Goal: Communication & Community: Share content

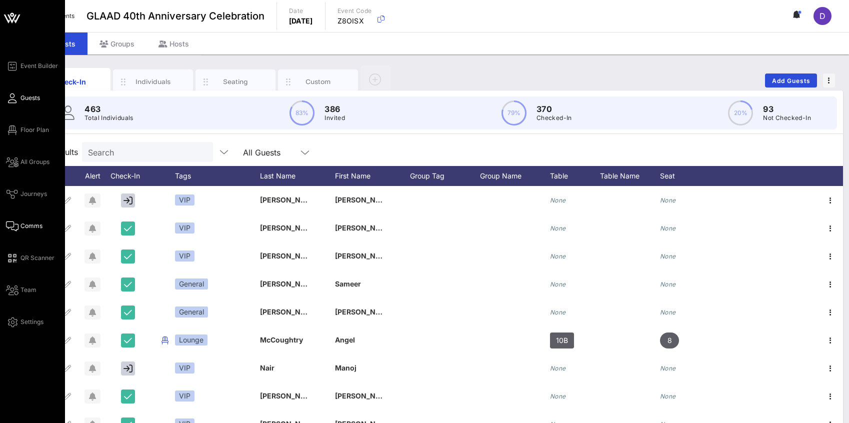
click at [28, 230] on link "Comms" at bounding box center [24, 226] width 36 height 12
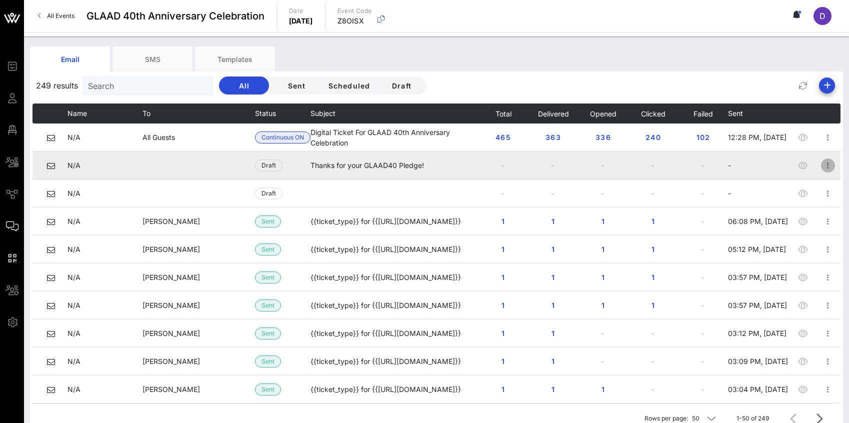
click at [828, 166] on icon "button" at bounding box center [828, 165] width 12 height 12
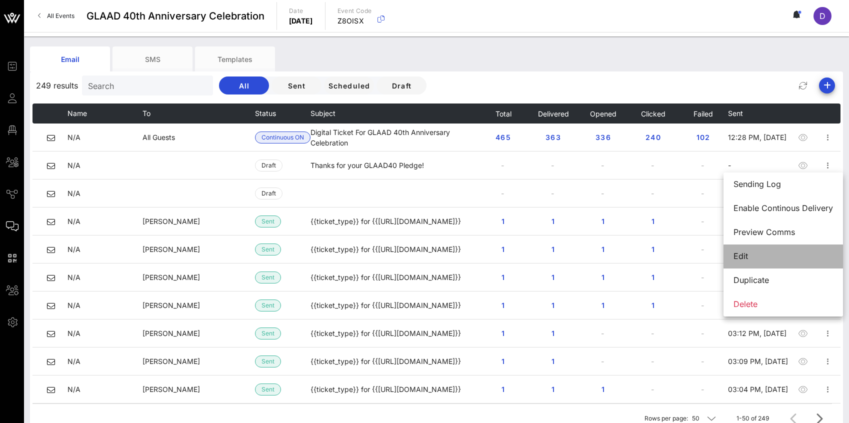
click at [782, 255] on div "Edit" at bounding box center [782, 255] width 99 height 9
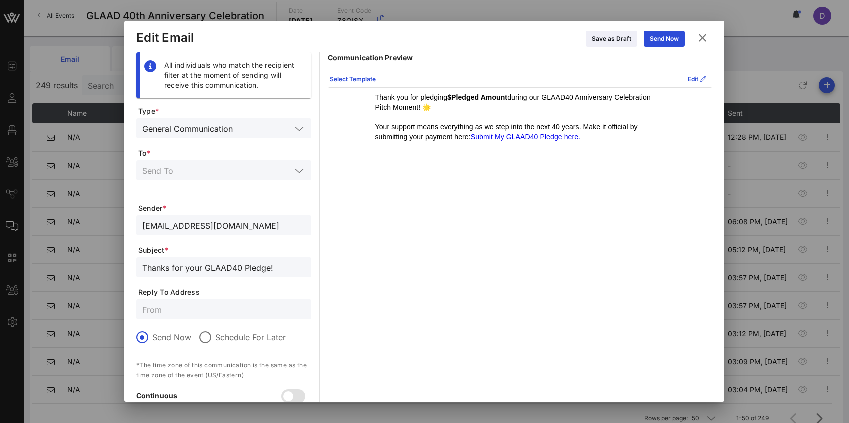
click at [455, 110] on p "Thank you for pledging $Pledged Amount during our GLAAD40 Anniversary Celebrati…" at bounding box center [520, 102] width 290 height 19
click at [426, 107] on p "Thank you for pledging $Pledged Amount during our GLAAD40 Anniversary Celebrati…" at bounding box center [520, 102] width 290 height 19
click at [698, 38] on icon at bounding box center [702, 38] width 15 height 14
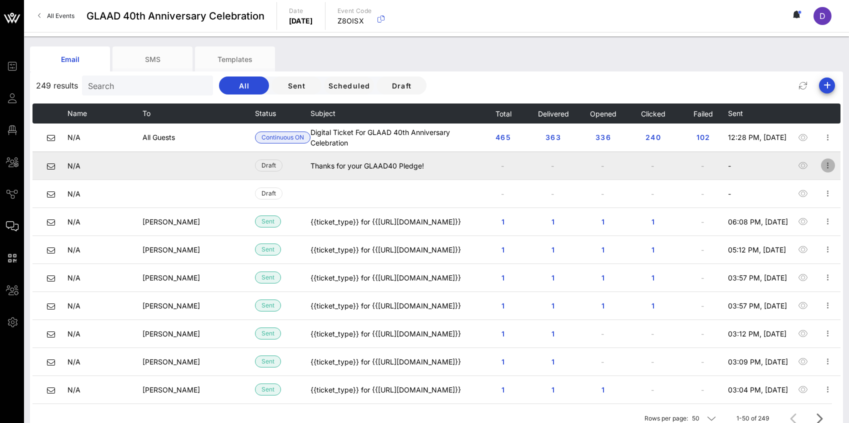
click at [827, 166] on icon "button" at bounding box center [828, 165] width 12 height 12
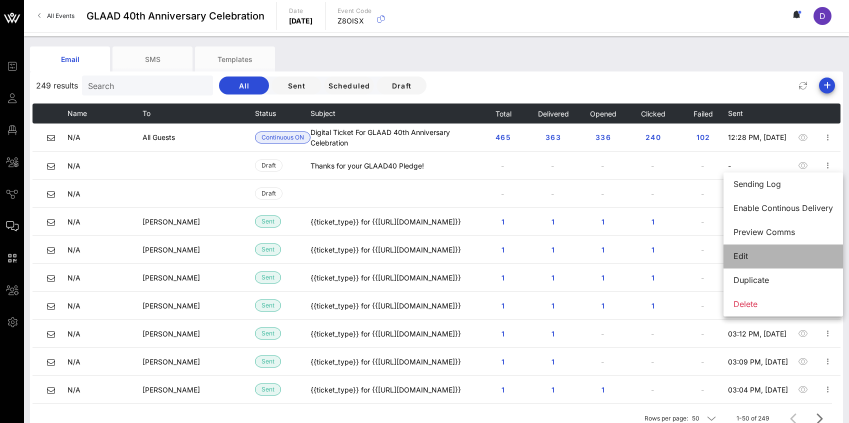
click at [770, 256] on div "Edit" at bounding box center [782, 255] width 99 height 9
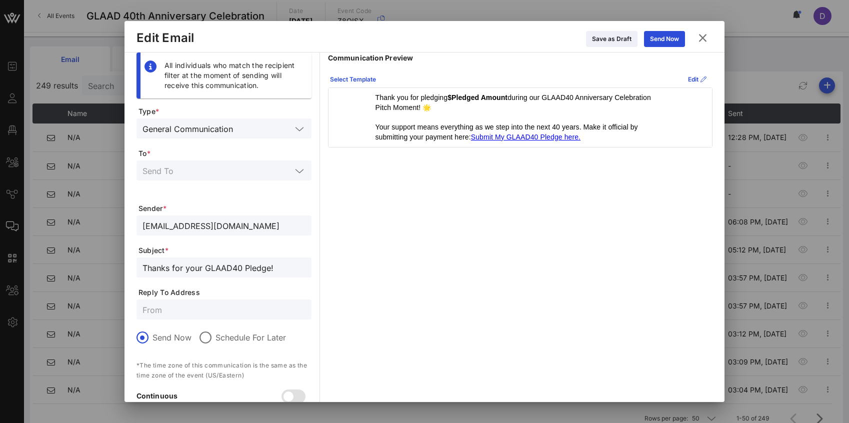
click at [466, 120] on p at bounding box center [520, 117] width 290 height 10
click at [688, 79] on div "Edit" at bounding box center [697, 79] width 18 height 10
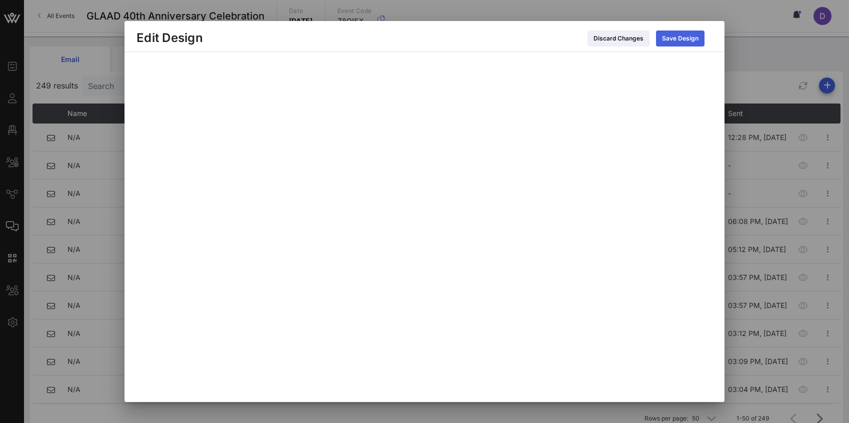
click at [676, 36] on div "Save Design" at bounding box center [680, 38] width 36 height 10
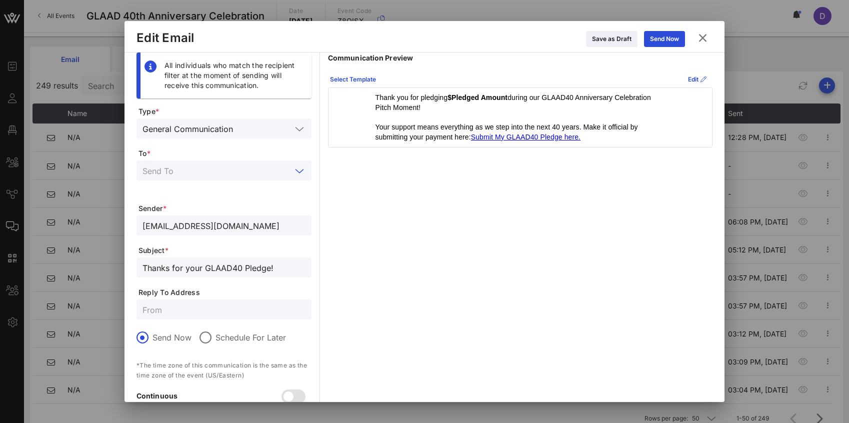
click at [261, 168] on input "text" at bounding box center [216, 170] width 149 height 13
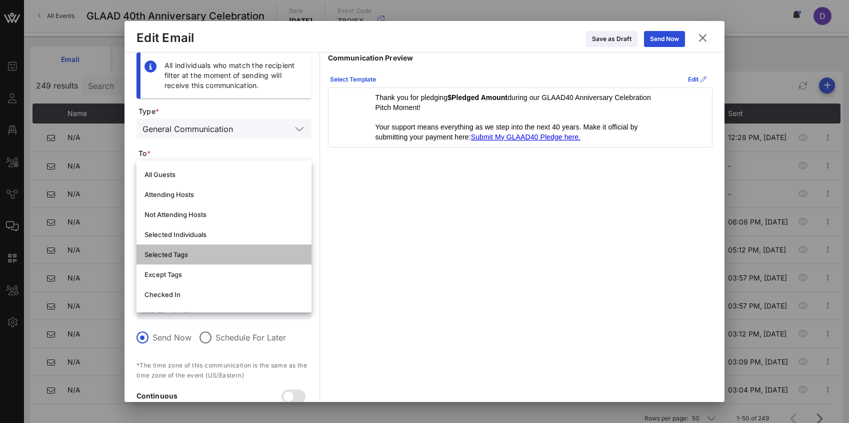
click at [212, 257] on div "Selected Tags" at bounding box center [223, 254] width 159 height 8
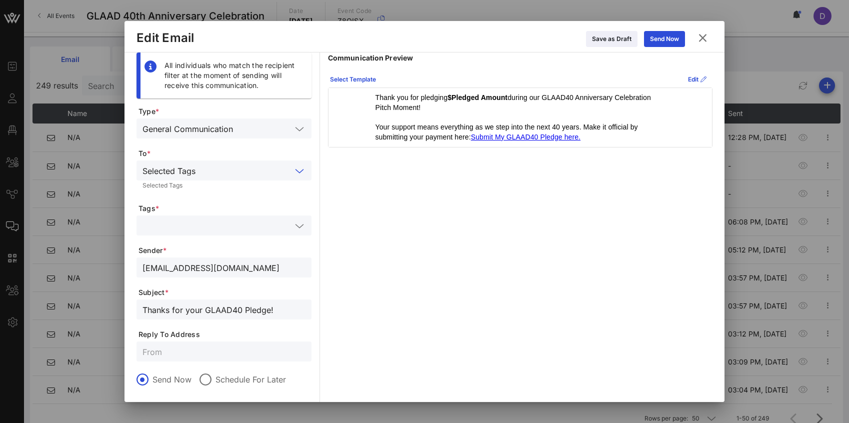
click at [214, 215] on form "Type * General Communication To * Selected Tags Selected Tags Tags * Sender * e…" at bounding box center [223, 293] width 175 height 375
click at [214, 222] on input "text" at bounding box center [216, 225] width 149 height 13
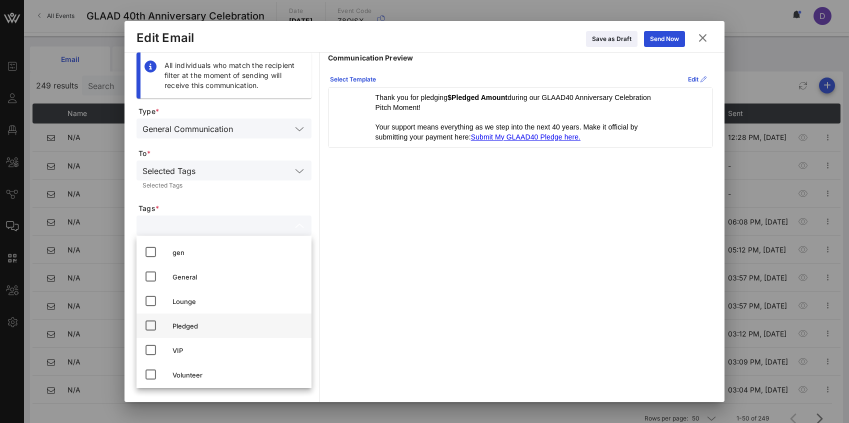
click at [199, 325] on div "Pledged" at bounding box center [237, 326] width 131 height 8
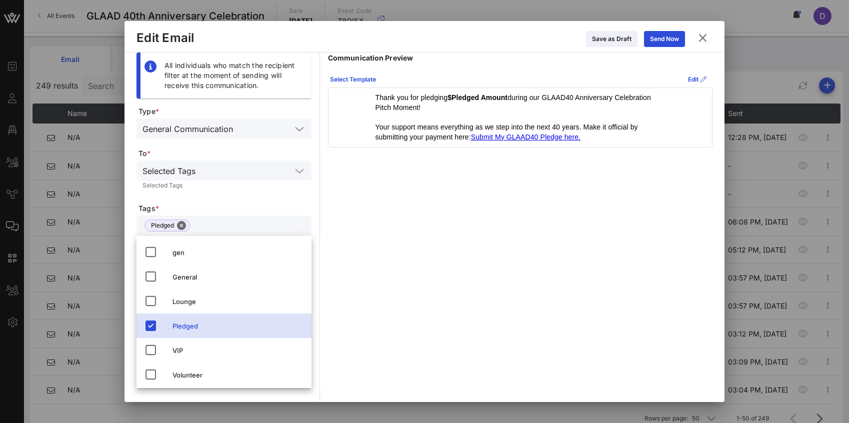
click at [247, 212] on span "Tags *" at bounding box center [224, 208] width 173 height 10
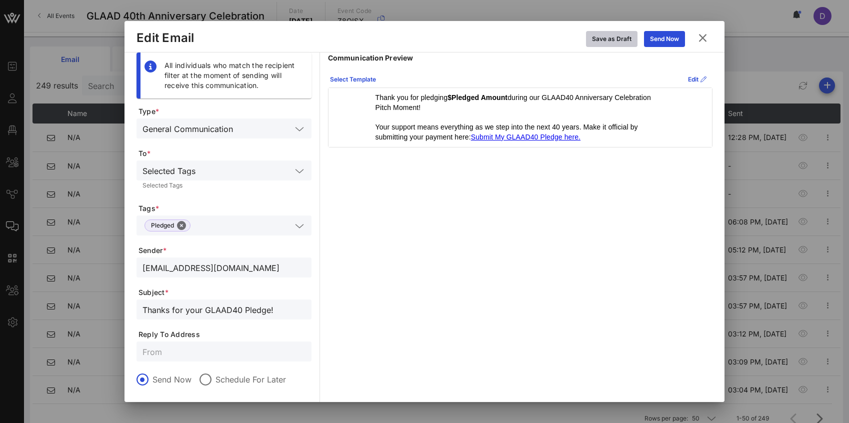
click at [602, 42] on div "Save as Draft" at bounding box center [611, 39] width 39 height 10
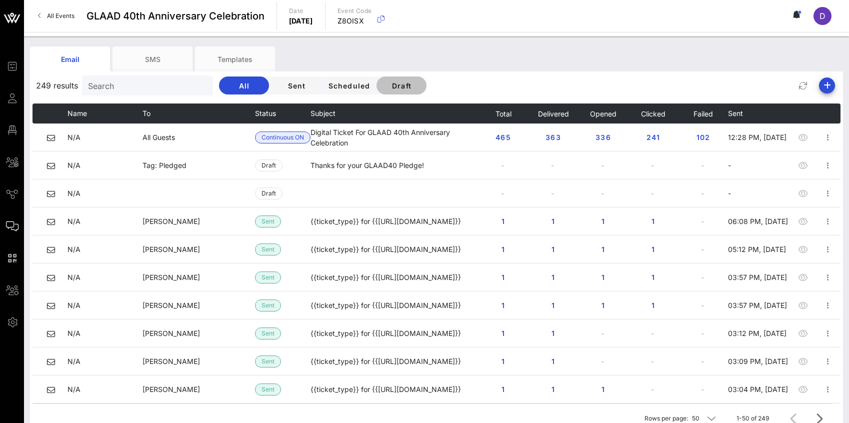
click at [385, 88] on span "Draft" at bounding box center [401, 85] width 34 height 8
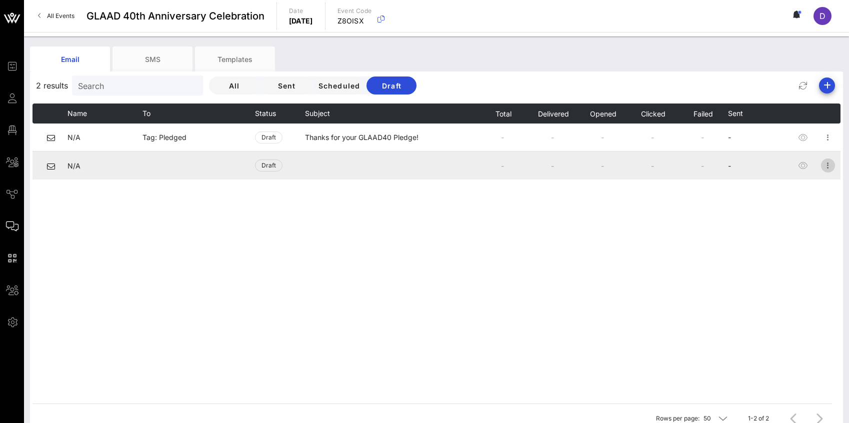
click at [827, 166] on icon "button" at bounding box center [828, 165] width 12 height 12
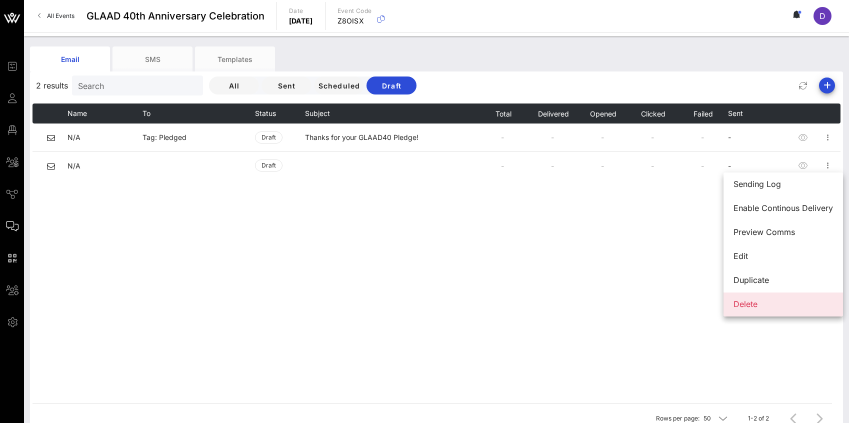
click at [761, 303] on div "Delete" at bounding box center [782, 303] width 99 height 9
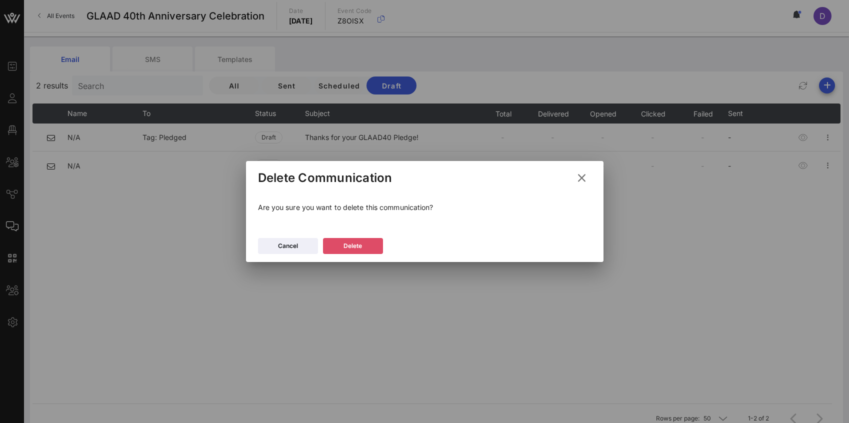
click at [356, 249] on div "Delete" at bounding box center [352, 246] width 18 height 10
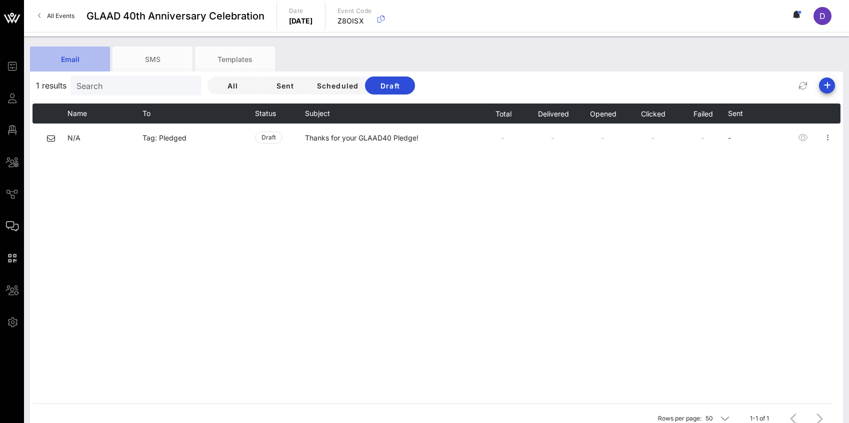
click at [83, 60] on div "Email" at bounding box center [70, 58] width 80 height 25
click at [217, 79] on button "All" at bounding box center [232, 85] width 50 height 18
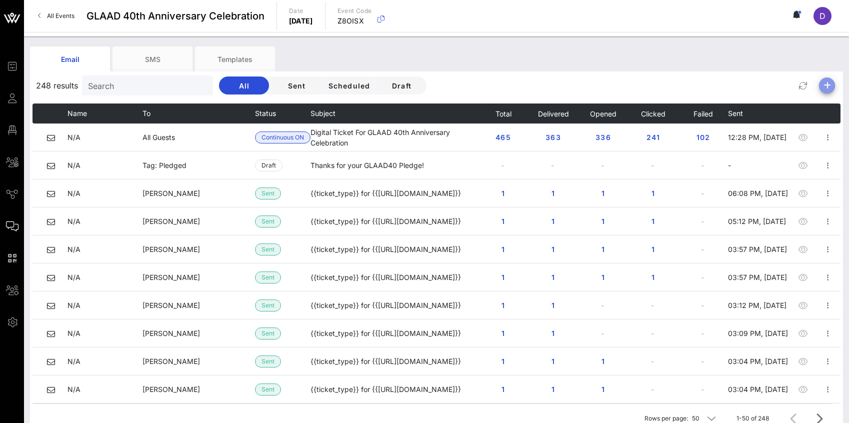
click at [824, 83] on icon "button" at bounding box center [827, 85] width 12 height 12
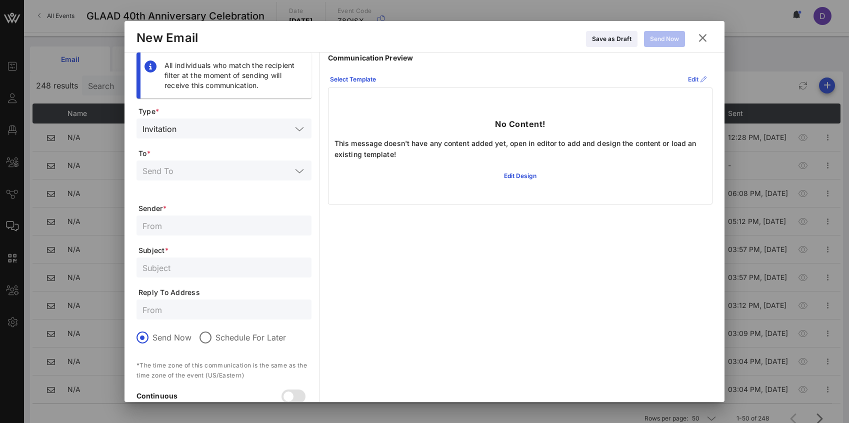
click at [690, 77] on div "Edit" at bounding box center [697, 79] width 18 height 10
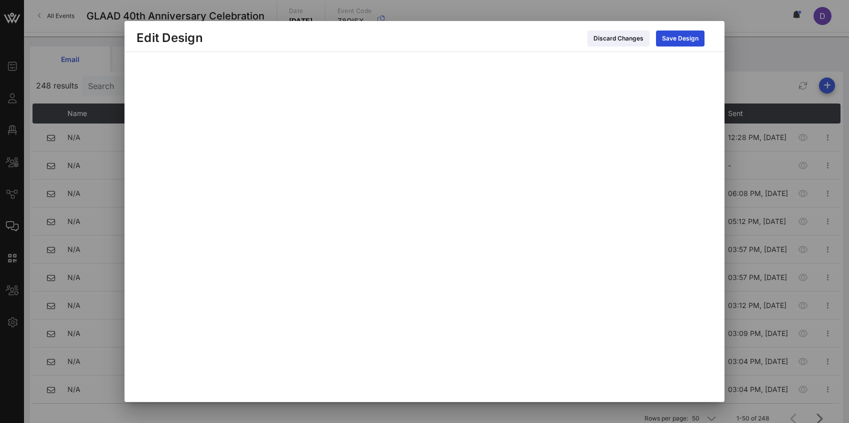
click at [769, 70] on div at bounding box center [424, 211] width 849 height 423
click at [609, 40] on div "Discard Changes" at bounding box center [618, 38] width 50 height 10
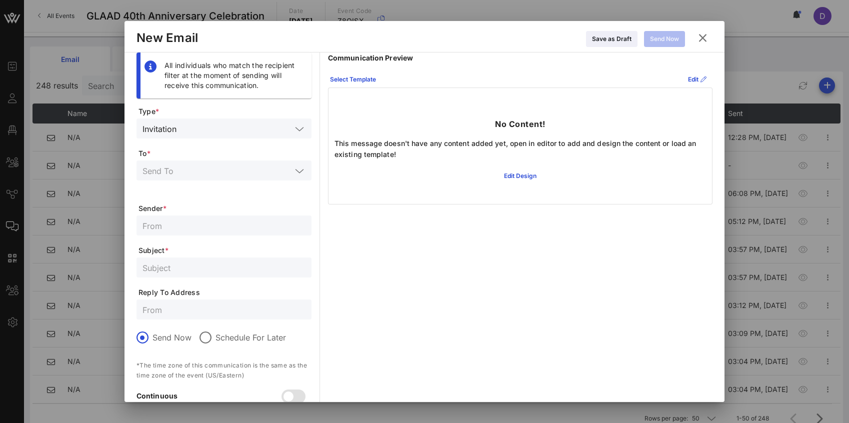
click at [695, 39] on button at bounding box center [702, 38] width 19 height 18
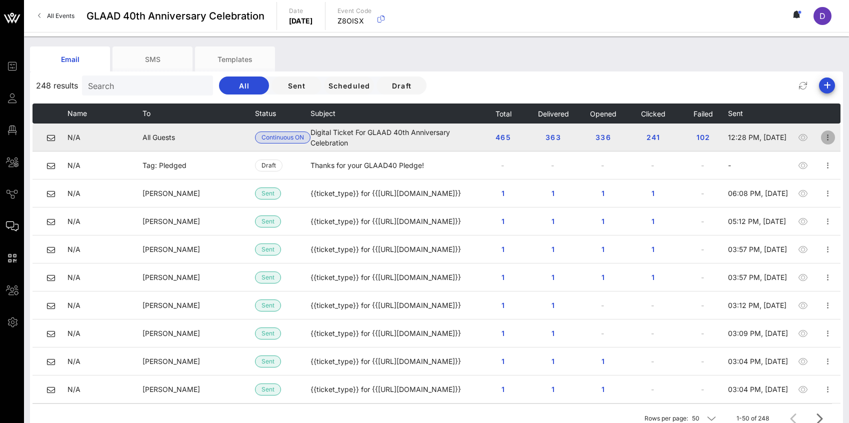
click at [828, 135] on icon "button" at bounding box center [828, 137] width 12 height 12
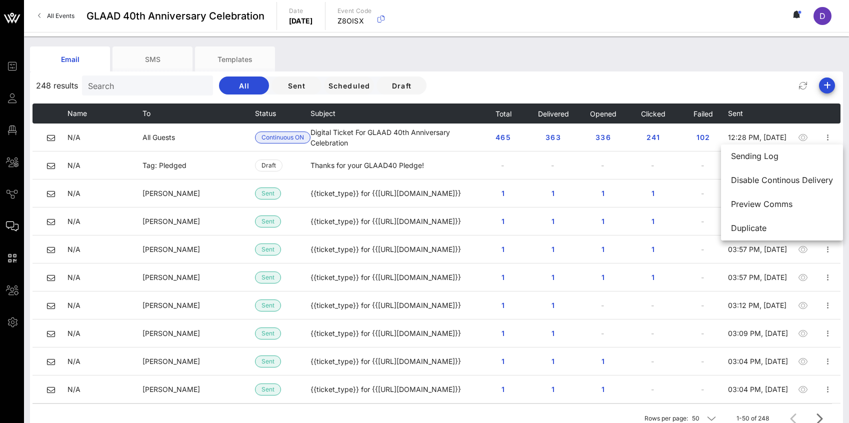
click at [722, 71] on div "248 results Search All Sent Scheduled Draft Name To Status Subject Total Delive…" at bounding box center [436, 251] width 813 height 361
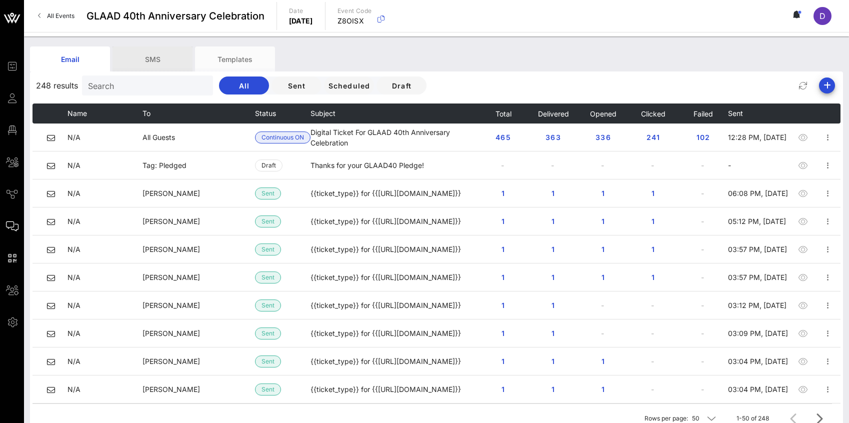
click at [170, 51] on div "SMS" at bounding box center [152, 58] width 80 height 25
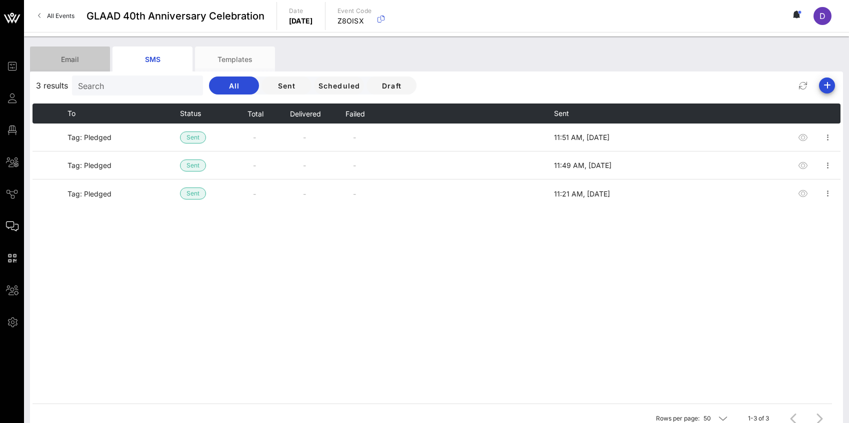
click at [69, 54] on div "Email" at bounding box center [70, 58] width 80 height 25
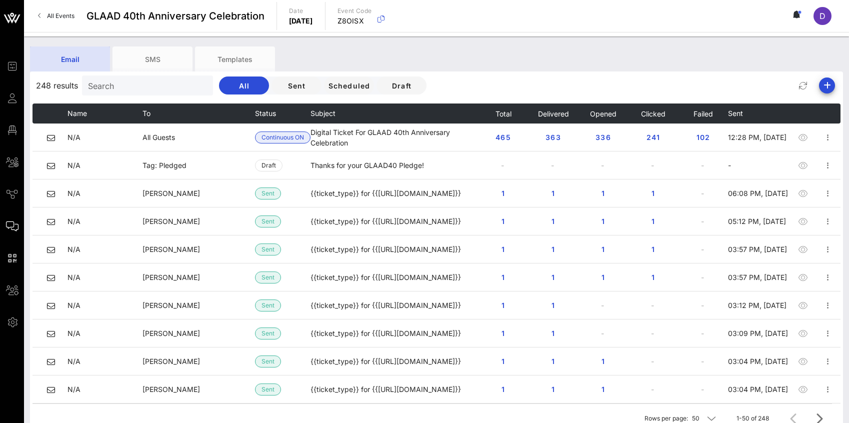
click at [80, 60] on div "Email" at bounding box center [70, 58] width 80 height 25
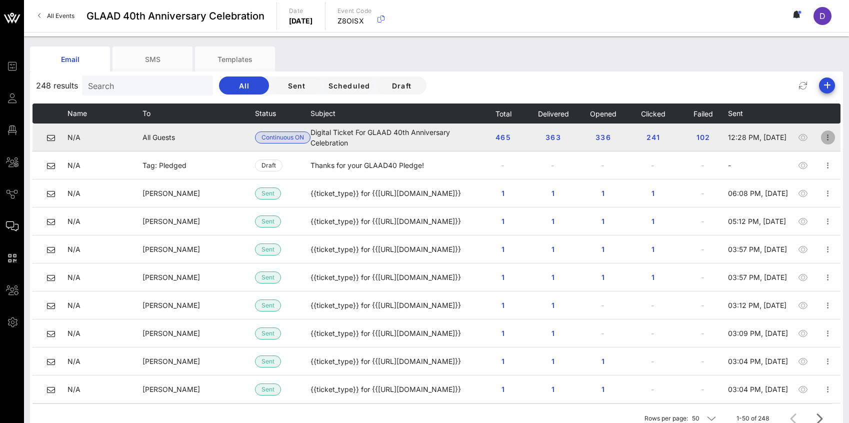
click at [824, 140] on icon "button" at bounding box center [828, 137] width 12 height 12
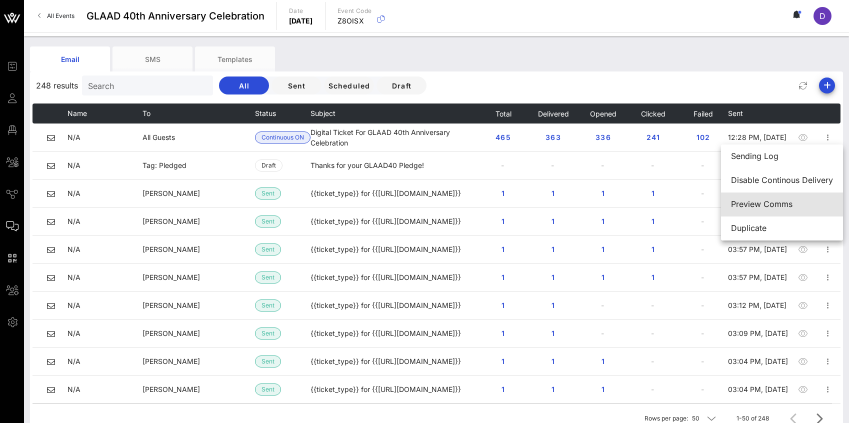
click at [772, 204] on div "Preview Comms" at bounding box center [782, 203] width 102 height 9
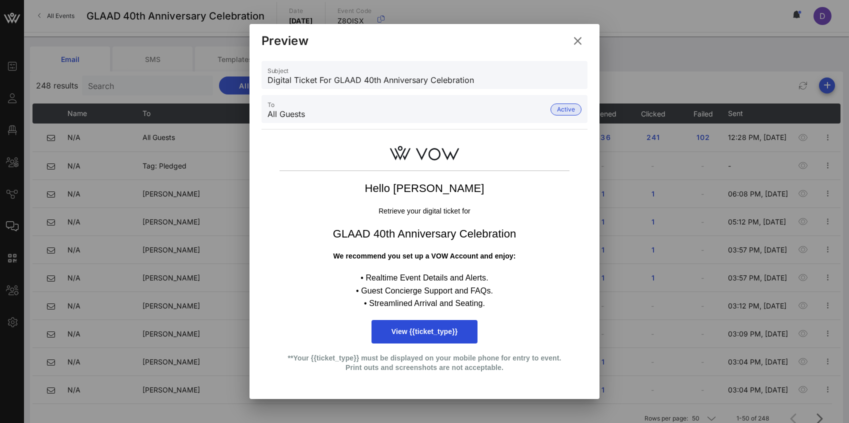
click at [578, 44] on icon at bounding box center [577, 40] width 14 height 13
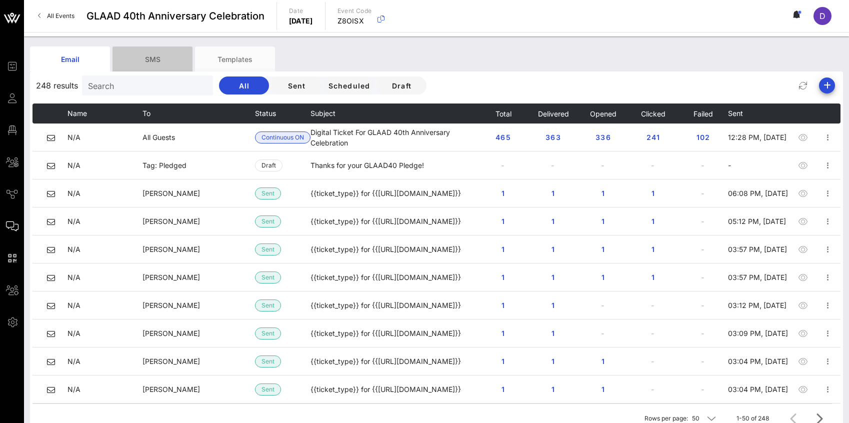
click at [155, 60] on div "SMS" at bounding box center [152, 58] width 80 height 25
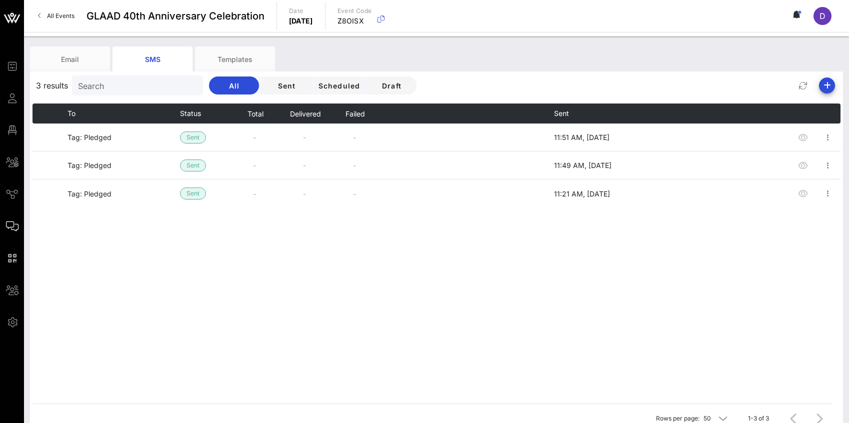
click at [743, 60] on div "Email SMS Templates" at bounding box center [429, 58] width 798 height 25
click at [78, 63] on div "Email" at bounding box center [70, 58] width 80 height 25
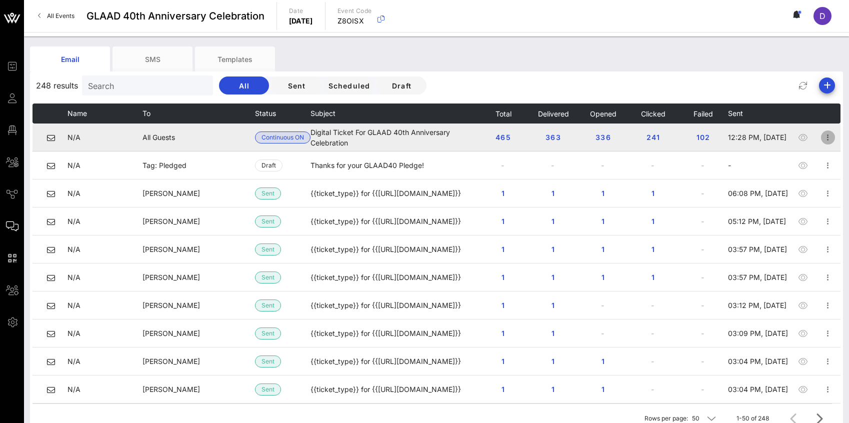
click at [829, 138] on icon "button" at bounding box center [828, 137] width 12 height 12
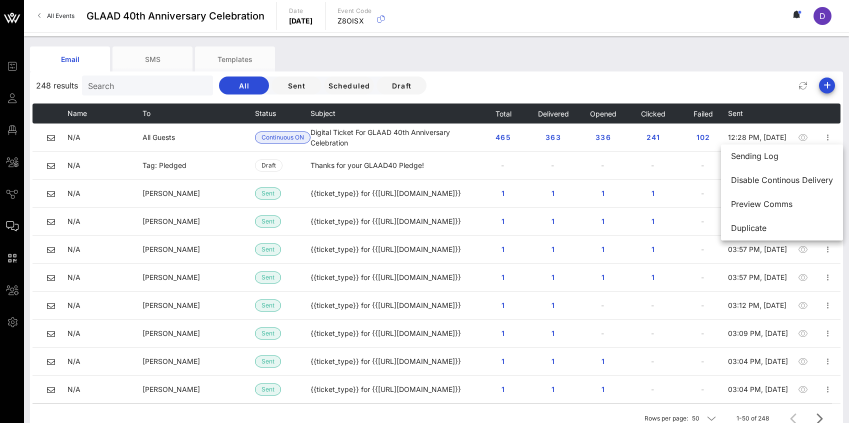
click at [688, 71] on div "248 results Search All Sent Scheduled Draft Name To Status Subject Total Delive…" at bounding box center [436, 251] width 813 height 361
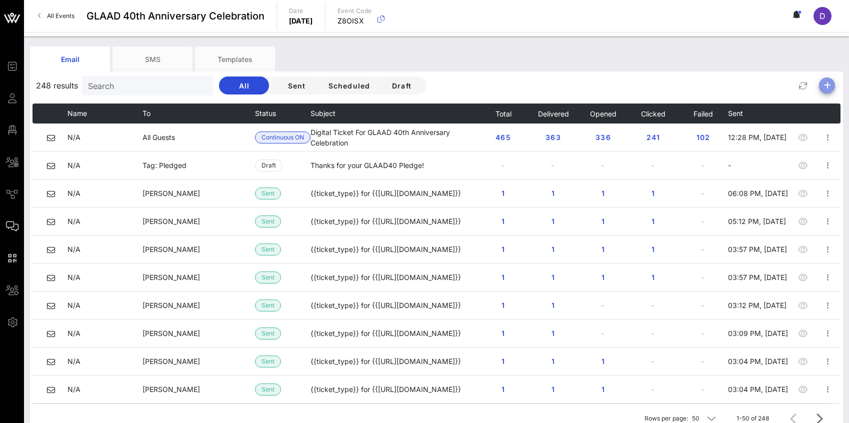
click at [831, 82] on icon "button" at bounding box center [827, 85] width 12 height 12
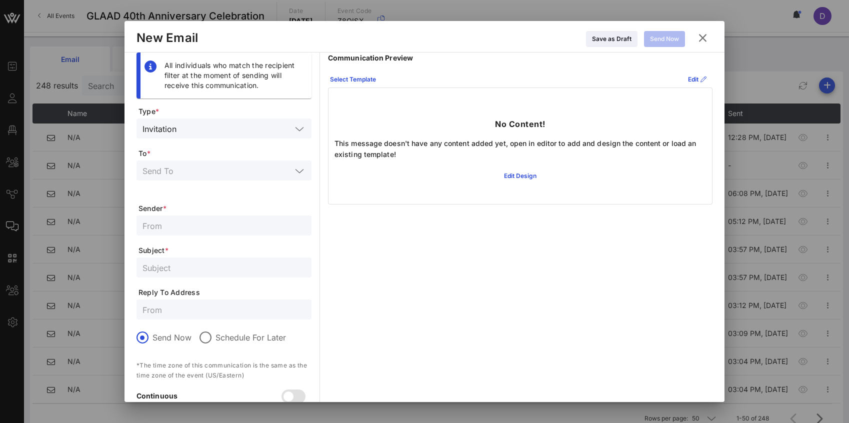
click at [269, 116] on span "Type *" at bounding box center [224, 111] width 173 height 10
click at [269, 125] on input "text" at bounding box center [235, 128] width 111 height 13
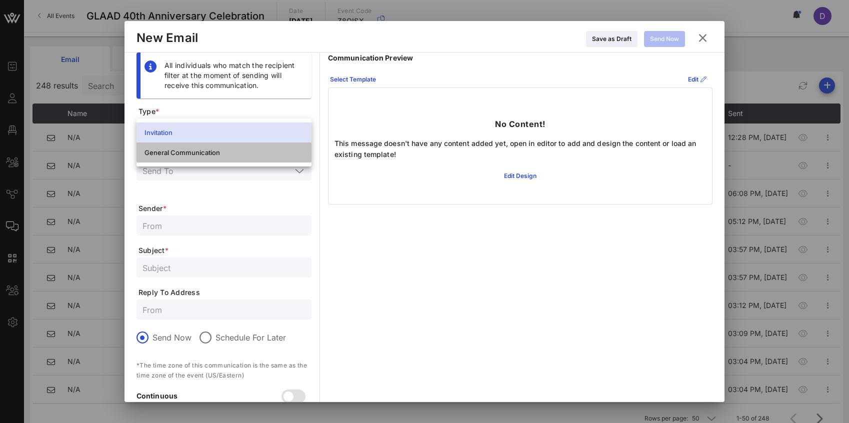
click at [251, 153] on div "General Communication" at bounding box center [223, 152] width 159 height 8
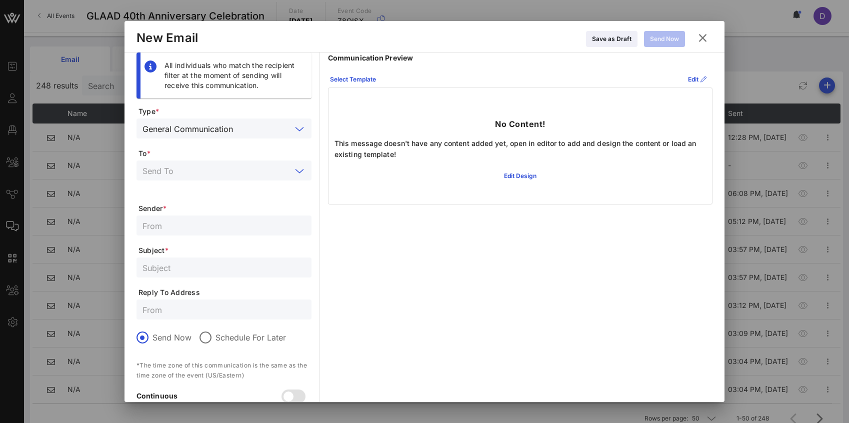
click at [249, 169] on input "text" at bounding box center [216, 170] width 149 height 13
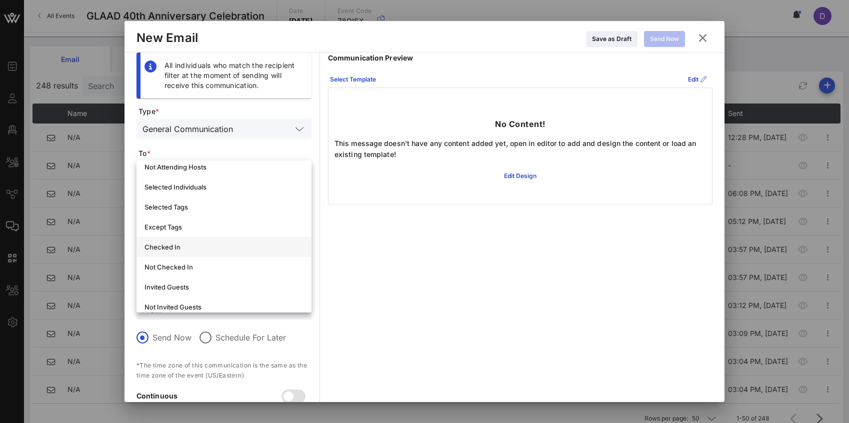
scroll to position [48, 0]
click at [206, 203] on div "Selected Tags" at bounding box center [223, 206] width 159 height 8
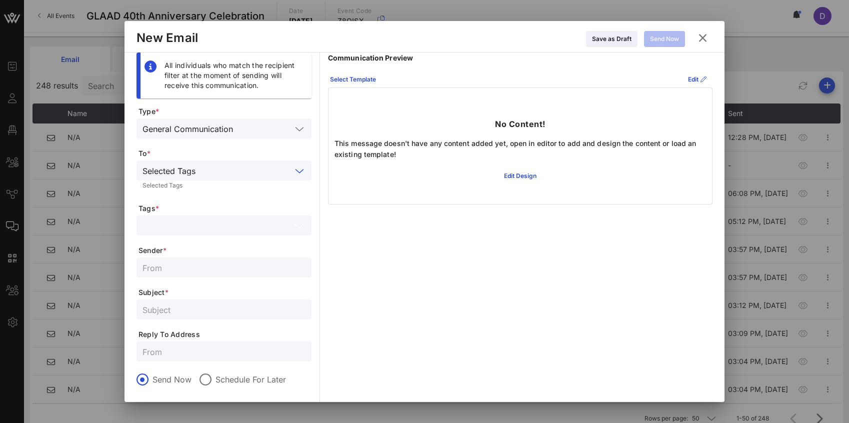
click at [208, 224] on input "text" at bounding box center [216, 225] width 149 height 13
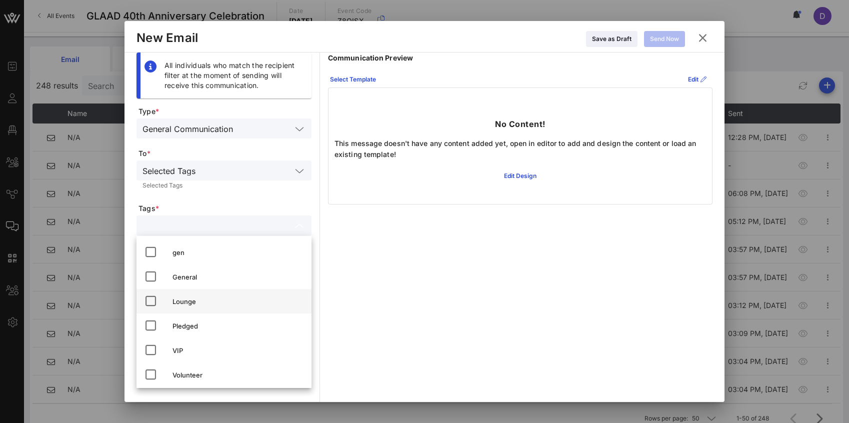
scroll to position [3, 0]
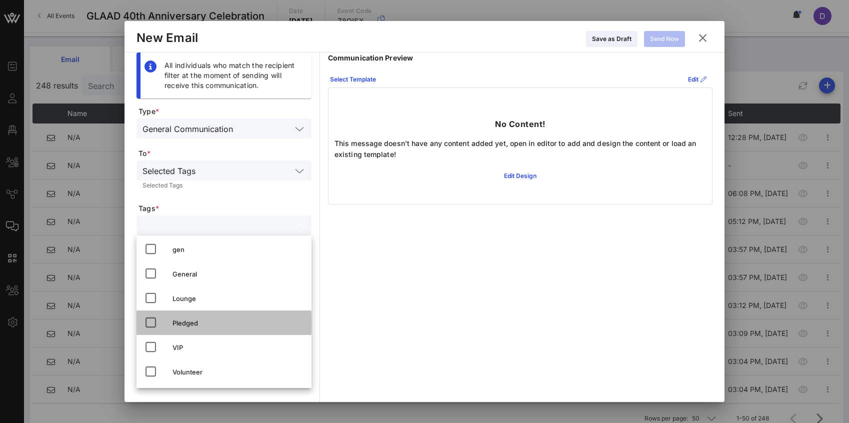
click at [192, 319] on div "Pledged" at bounding box center [237, 323] width 131 height 8
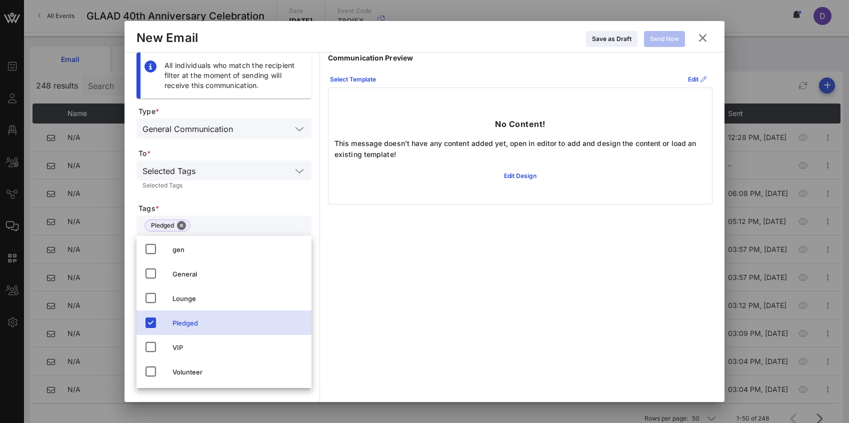
click at [254, 201] on form "Type * General Communication To * Selected Tags Selected Tags Tags * Pledged Se…" at bounding box center [223, 293] width 175 height 375
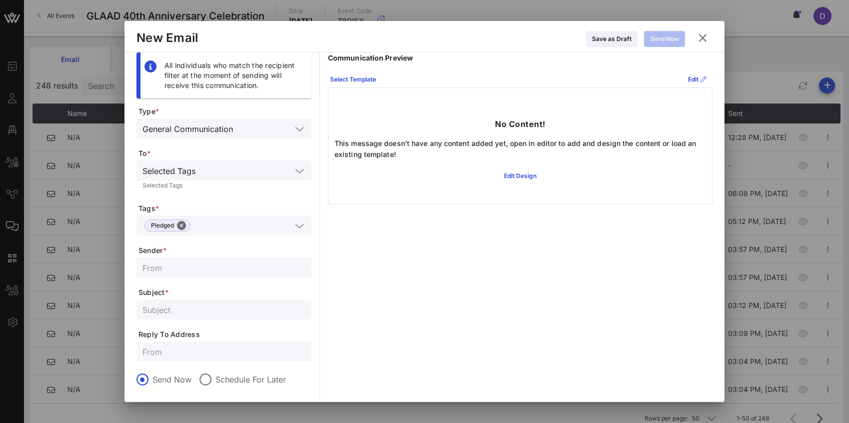
click at [183, 267] on input "text" at bounding box center [223, 267] width 163 height 13
click at [691, 77] on div "Edit" at bounding box center [697, 79] width 18 height 10
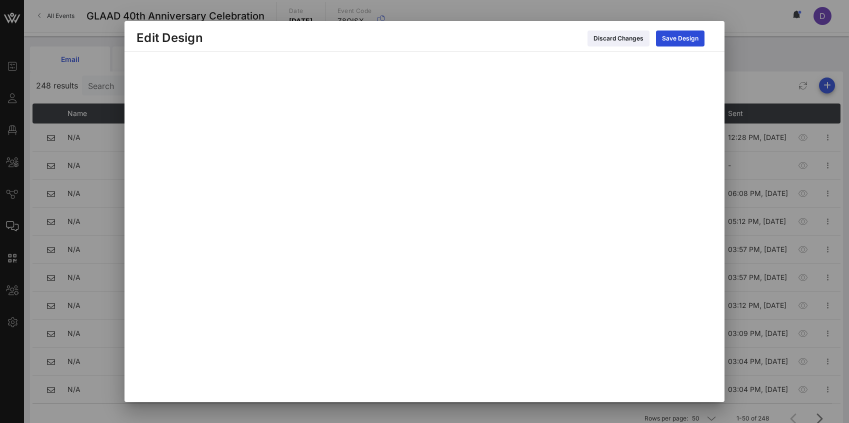
scroll to position [3, 0]
click at [685, 38] on div "Save Design" at bounding box center [680, 38] width 36 height 10
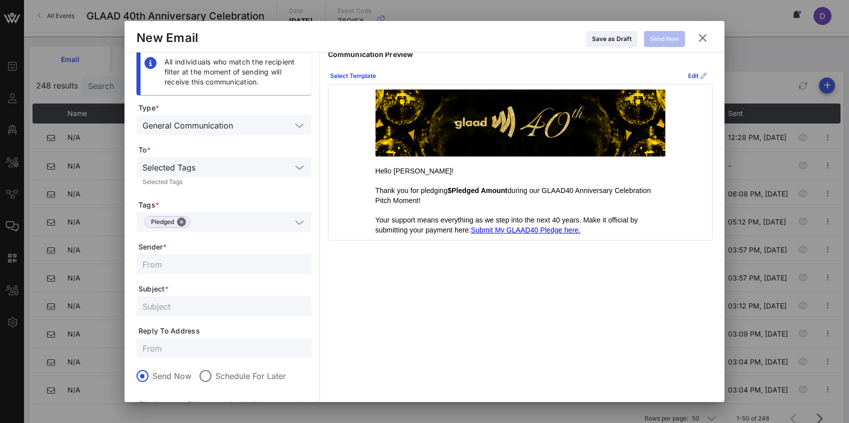
scroll to position [0, 0]
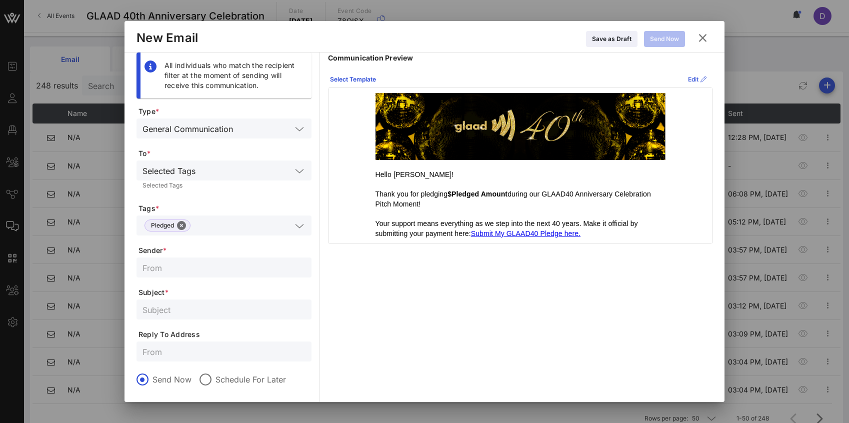
click at [693, 78] on icon at bounding box center [696, 79] width 9 height 8
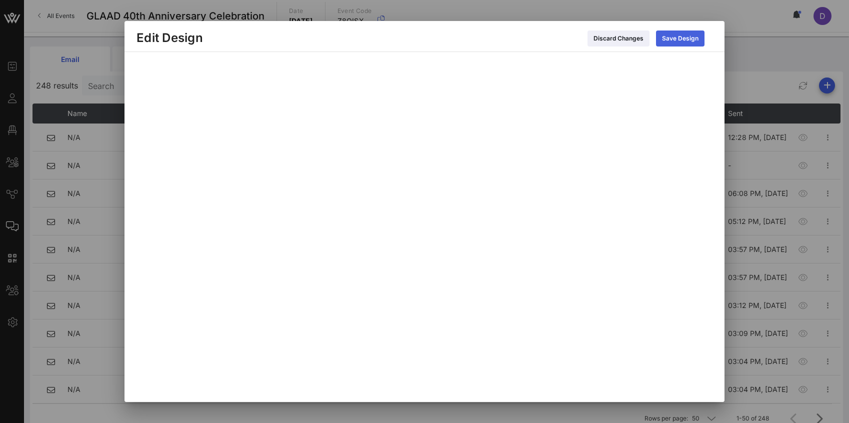
click at [686, 45] on button "Save Design" at bounding box center [680, 38] width 48 height 16
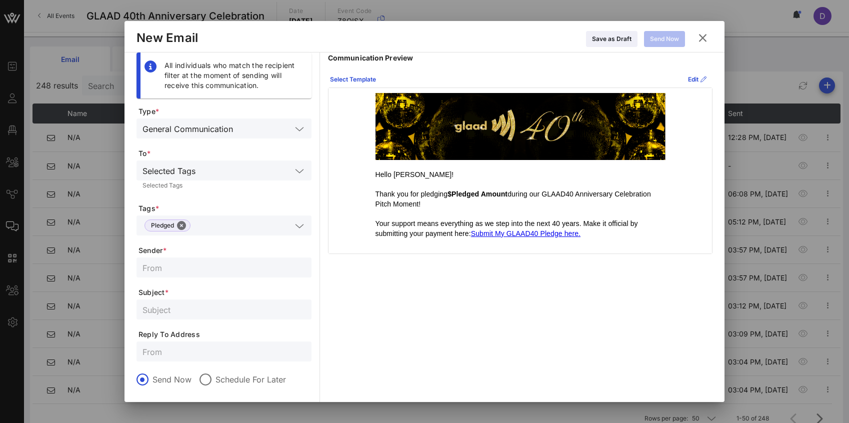
click at [209, 274] on input "text" at bounding box center [223, 267] width 163 height 13
type input "events@glaad.org"
type input "G"
type input "S"
drag, startPoint x: 603, startPoint y: 235, endPoint x: 375, endPoint y: 174, distance: 236.0
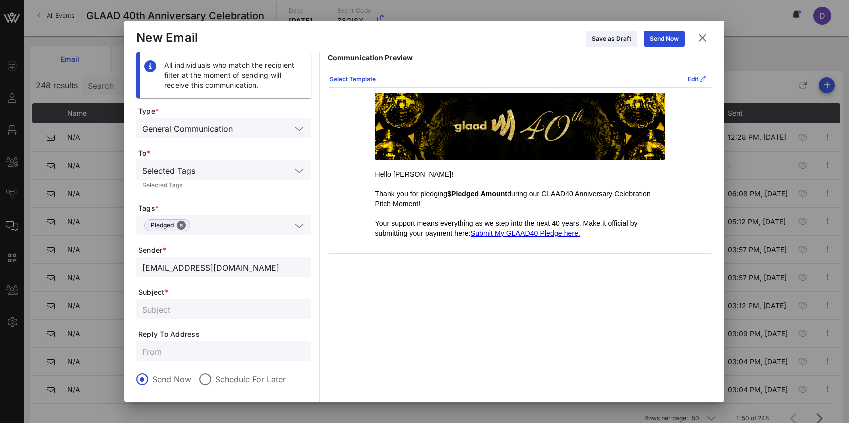
click at [375, 174] on div "Hello Dashka! Thank you for pledging $Pledged Amount during our GLAAD40 Anniver…" at bounding box center [520, 209] width 290 height 78
copy div "Hello Dashka! Thank you for pledging $Pledged Amount during our GLAAD40 Anniver…"
click at [190, 308] on input "text" at bounding box center [223, 309] width 163 height 13
paste input "Thank you for supporting GLAAD’s 40th Anniversary!"
type input "Thank you for supporting GLAAD’s 40th Anniversary!"
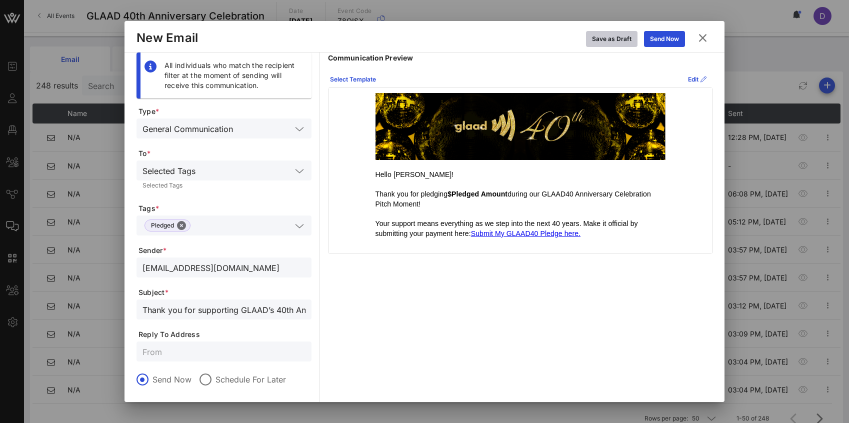
click at [610, 35] on div "Save as Draft" at bounding box center [611, 39] width 39 height 10
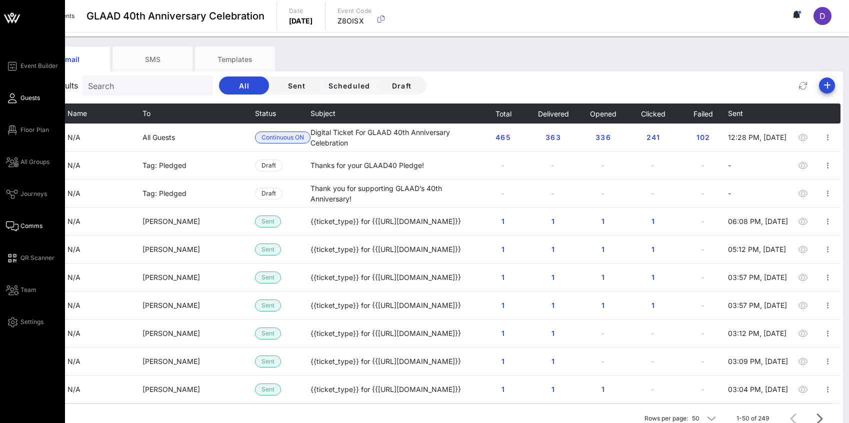
click at [35, 99] on span "Guests" at bounding box center [29, 97] width 19 height 9
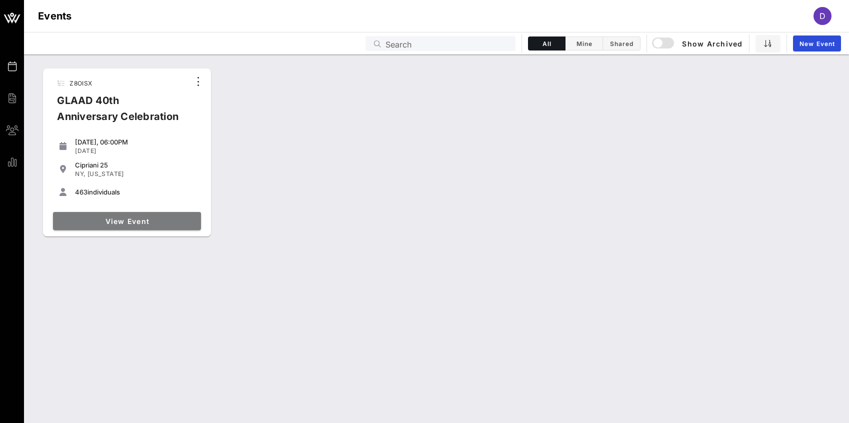
click at [89, 227] on link "View Event" at bounding box center [127, 221] width 148 height 18
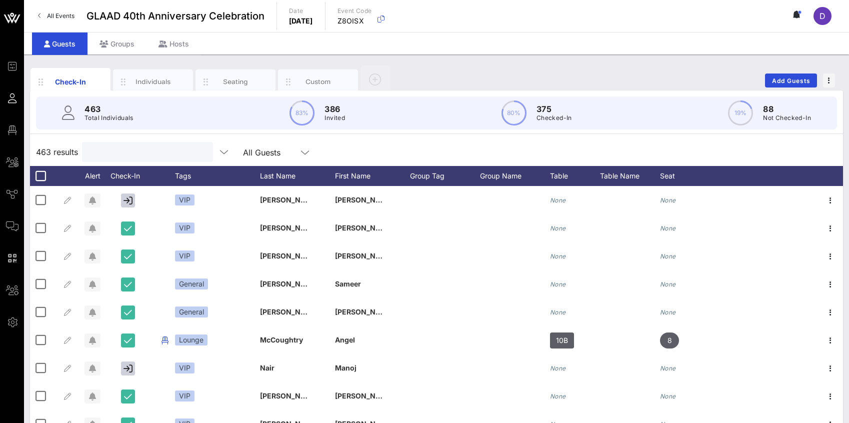
click at [118, 152] on input "text" at bounding box center [146, 151] width 117 height 13
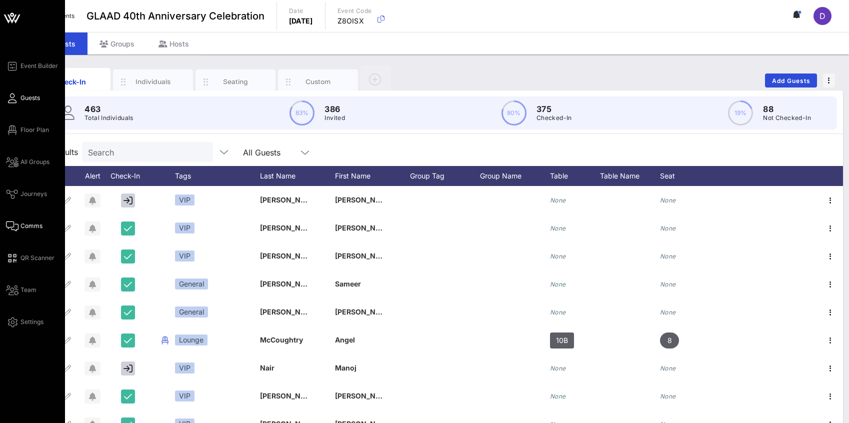
click at [24, 230] on span "Comms" at bounding box center [31, 225] width 22 height 9
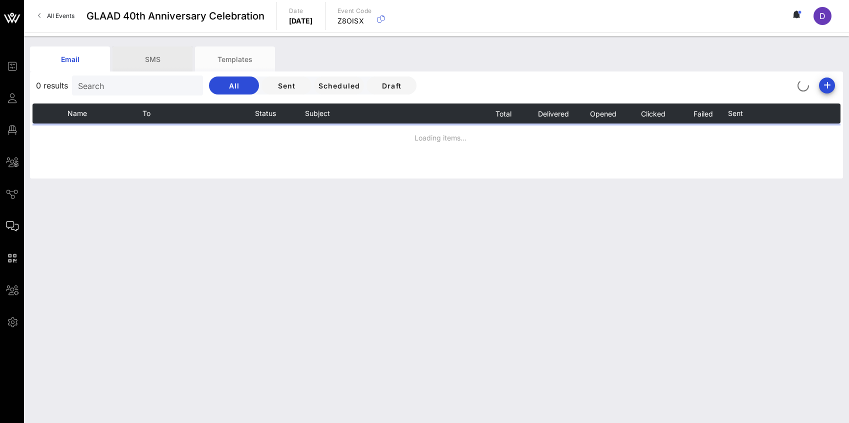
click at [156, 63] on div "SMS" at bounding box center [152, 58] width 80 height 25
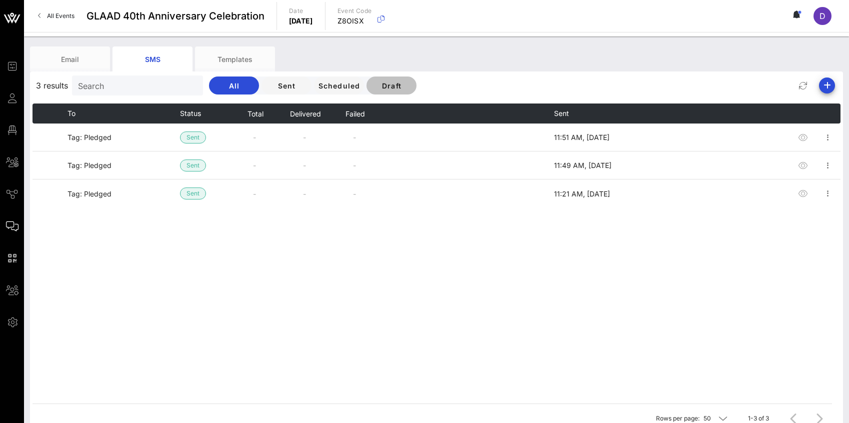
click at [374, 86] on span "Draft" at bounding box center [391, 85] width 34 height 8
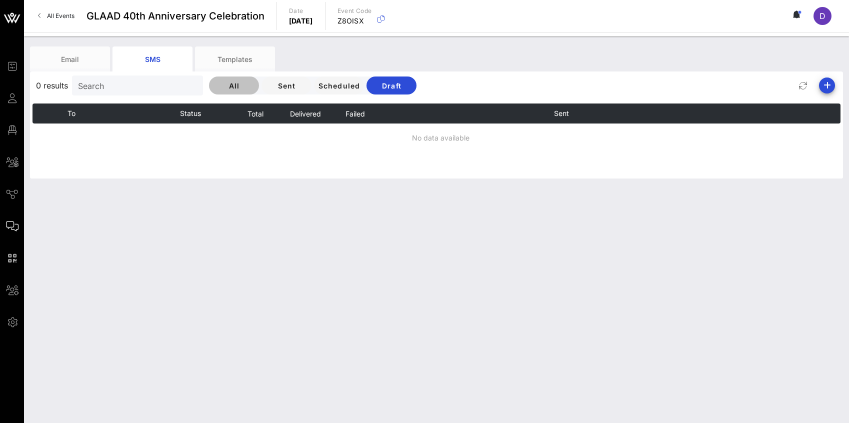
click at [217, 84] on span "All" at bounding box center [234, 85] width 34 height 8
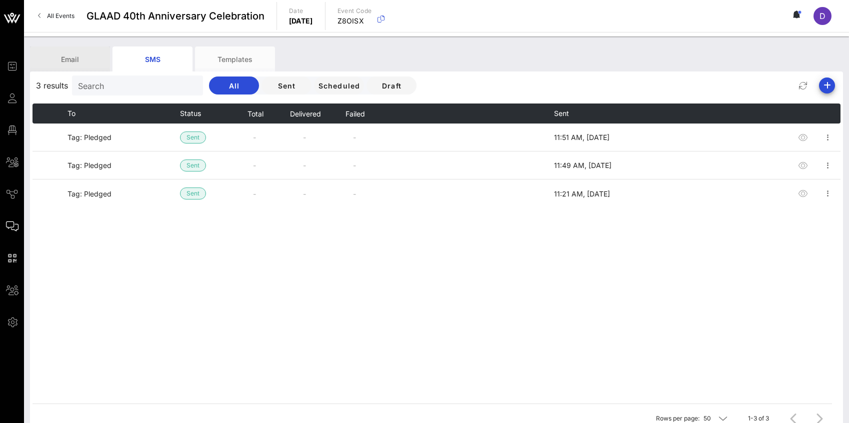
click at [76, 59] on div "Email" at bounding box center [70, 58] width 80 height 25
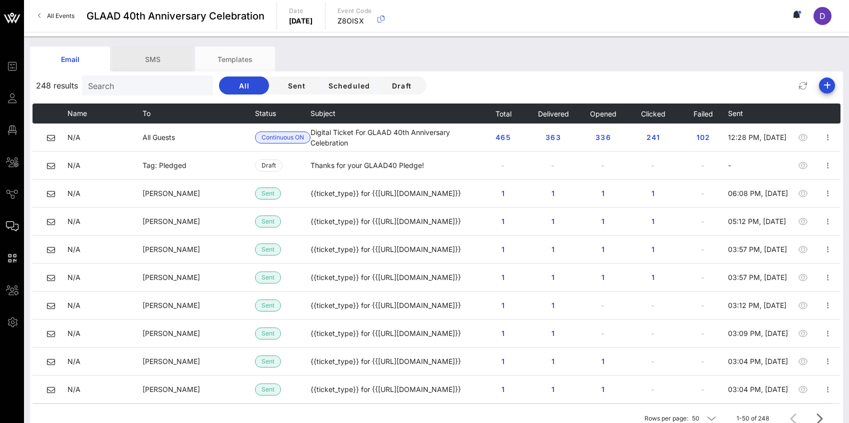
click at [157, 61] on div "SMS" at bounding box center [152, 58] width 80 height 25
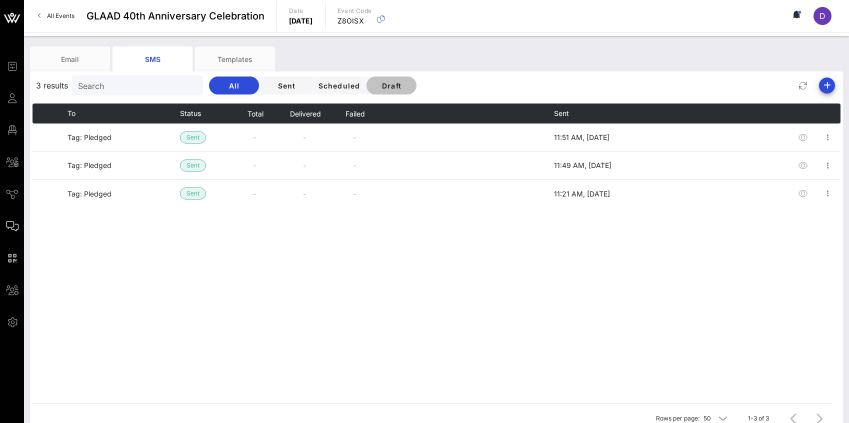
click at [374, 85] on span "Draft" at bounding box center [391, 85] width 34 height 8
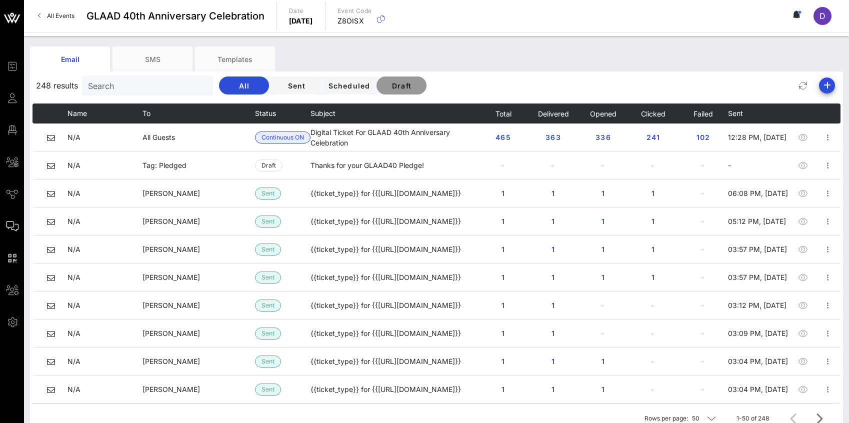
click at [395, 78] on button "Draft" at bounding box center [401, 85] width 50 height 18
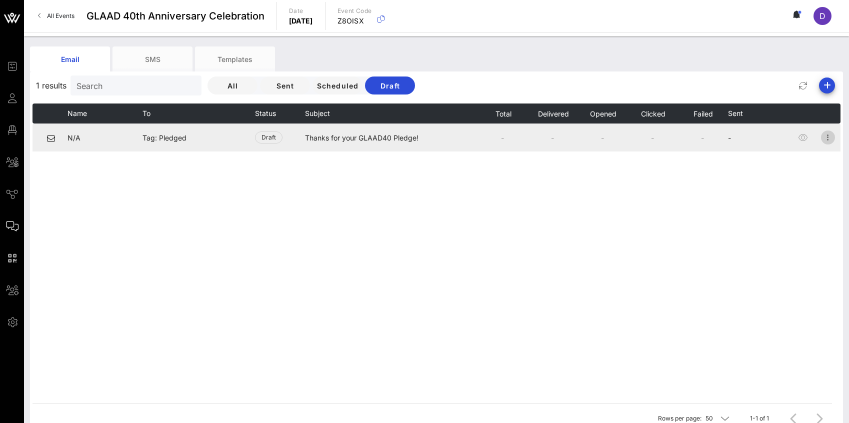
click at [833, 138] on icon "button" at bounding box center [828, 137] width 12 height 12
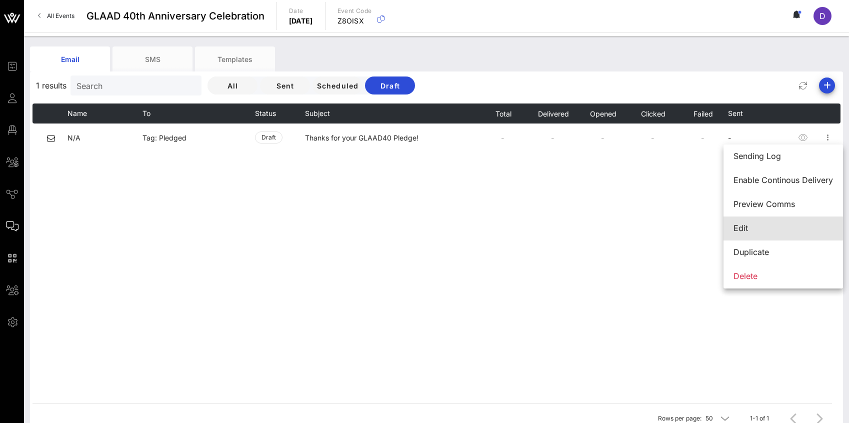
click at [787, 230] on div "Edit" at bounding box center [782, 227] width 99 height 9
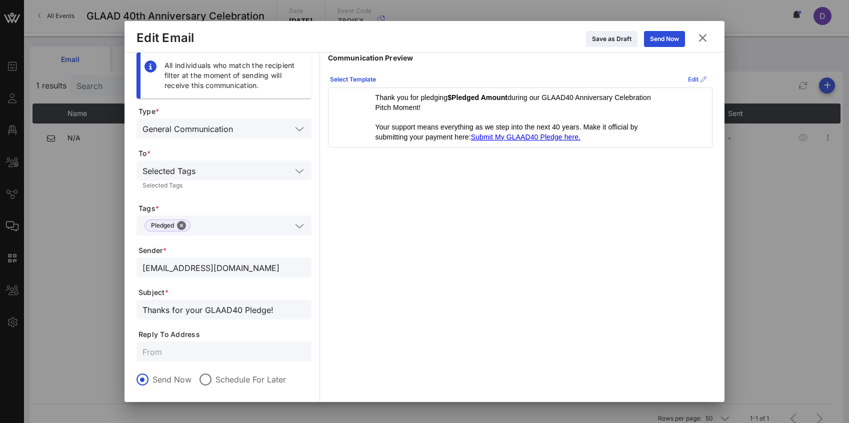
click at [688, 79] on div "Edit" at bounding box center [697, 79] width 18 height 10
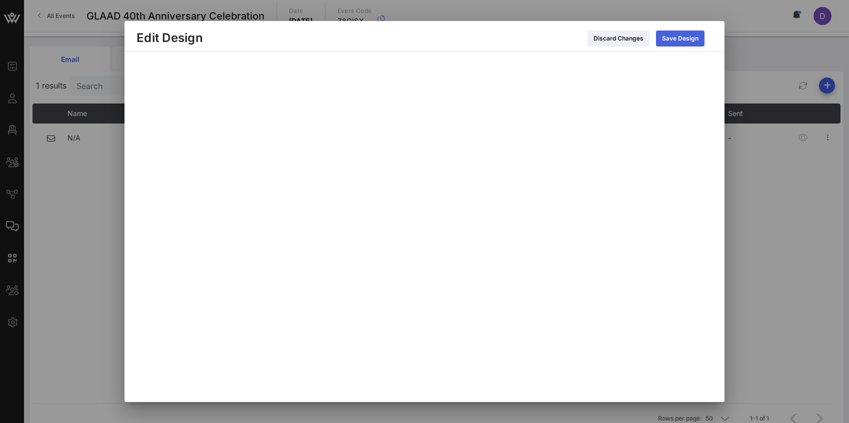
click at [680, 41] on button "Save Design" at bounding box center [680, 38] width 48 height 16
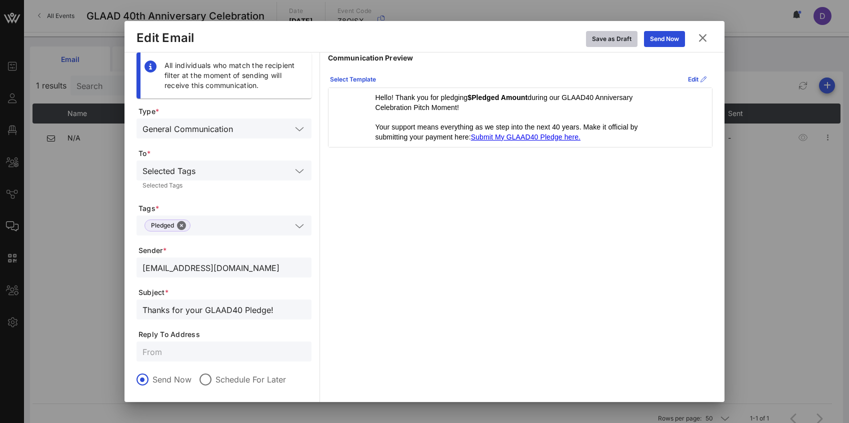
click at [611, 42] on button "Save as Draft" at bounding box center [611, 39] width 51 height 16
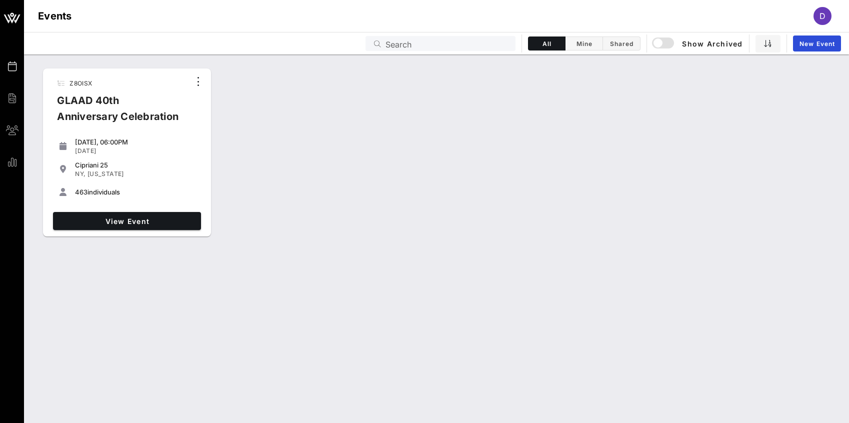
click at [129, 230] on div "View Event" at bounding box center [127, 221] width 156 height 26
click at [127, 226] on link "View Event" at bounding box center [127, 221] width 148 height 18
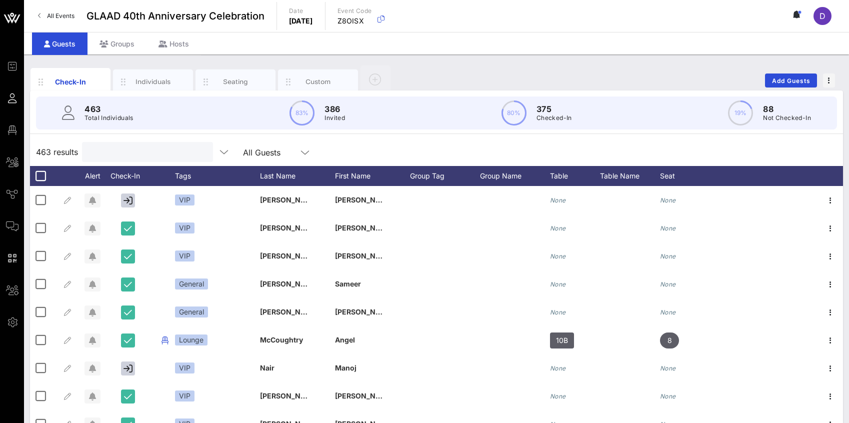
click at [132, 151] on input "text" at bounding box center [146, 151] width 117 height 13
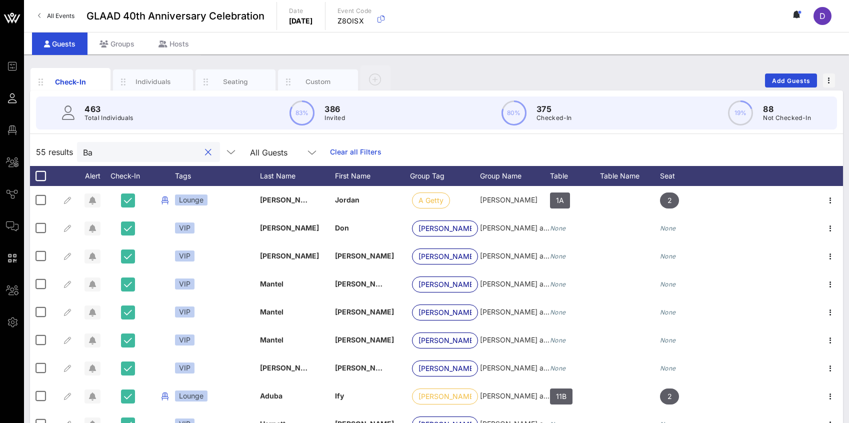
type input "B"
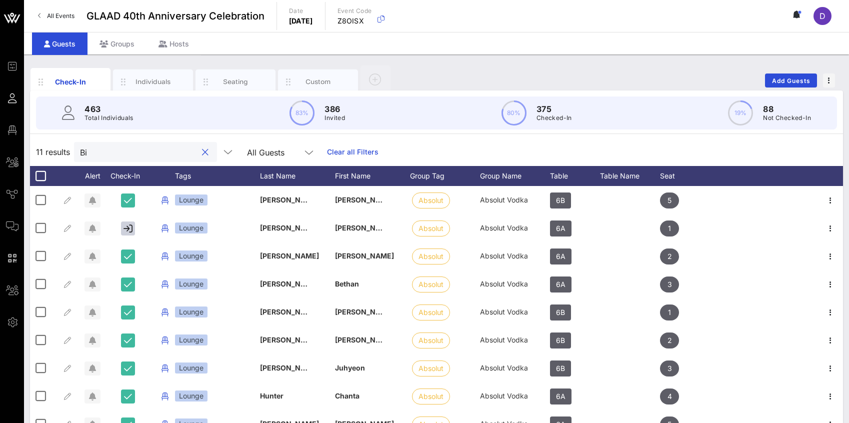
type input "B"
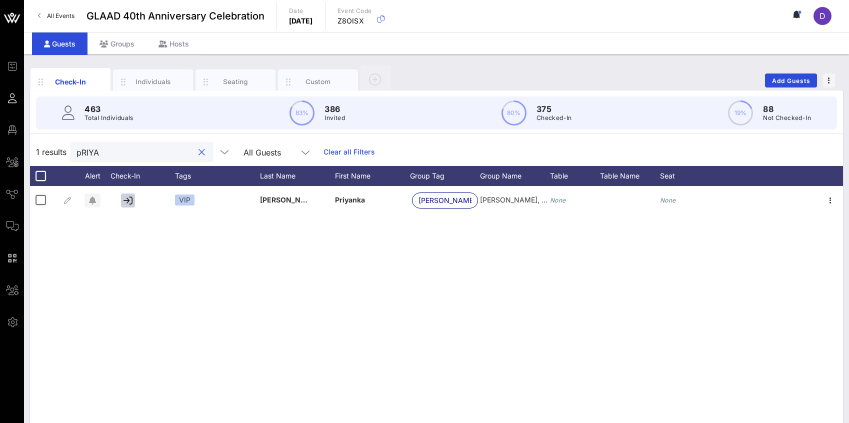
type input "pRIYA"
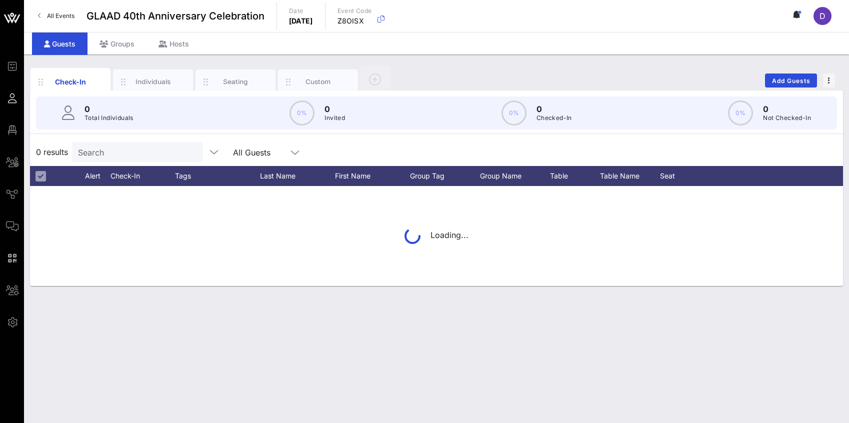
click at [526, 24] on div "All Events GLAAD 40th Anniversary Celebration Date [DATE] Event Code Z8OISX D" at bounding box center [436, 16] width 825 height 32
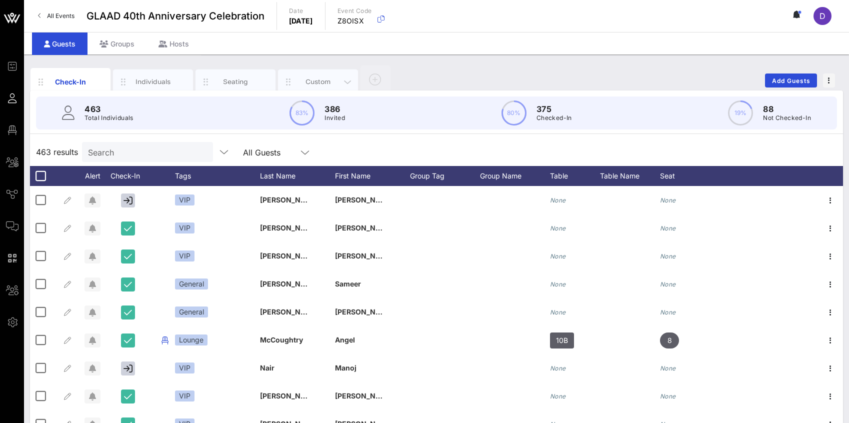
click at [312, 87] on div "Custom" at bounding box center [318, 81] width 80 height 25
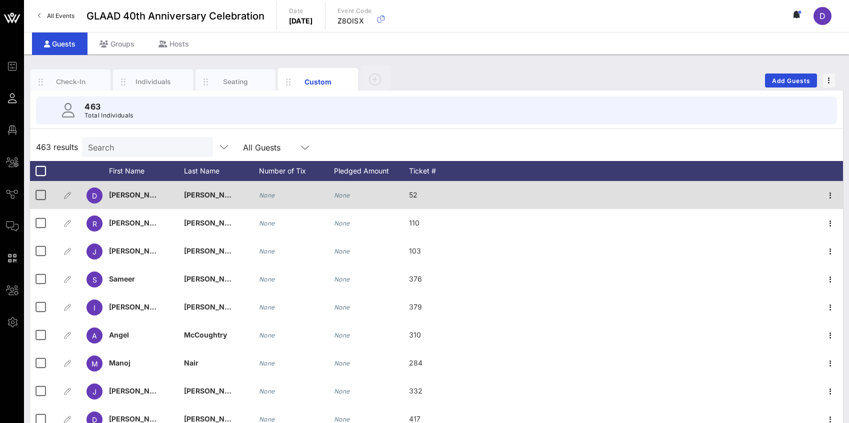
click at [330, 203] on div "None" at bounding box center [296, 200] width 75 height 39
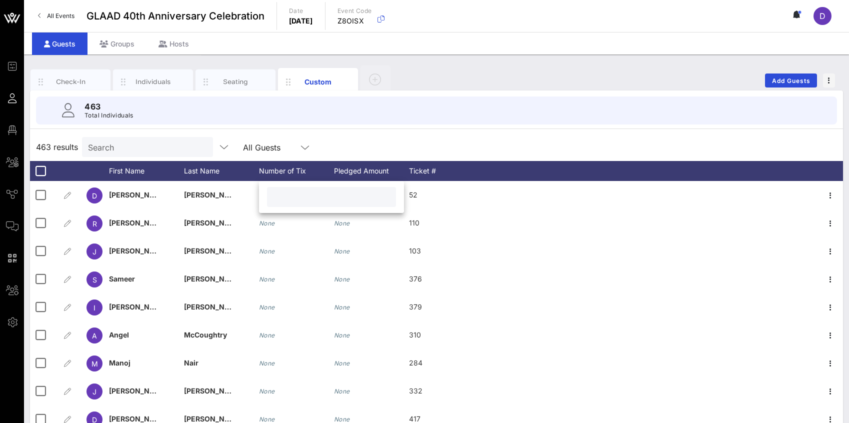
click at [397, 135] on div "463 results Search All Guests" at bounding box center [436, 147] width 813 height 28
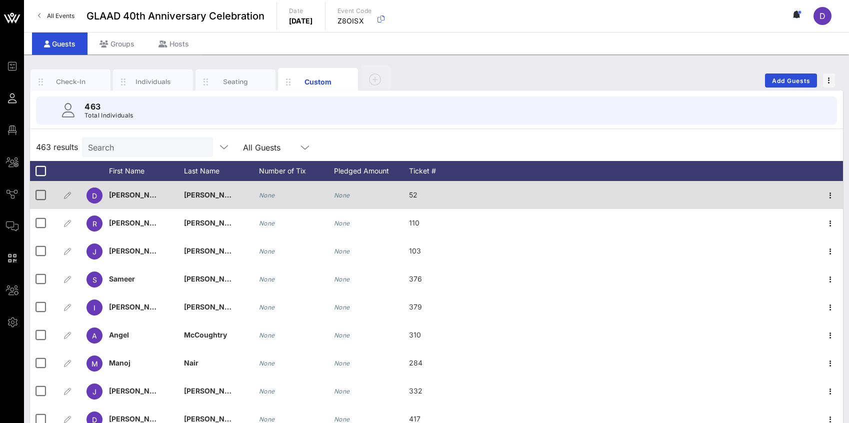
click at [339, 194] on icon "None" at bounding box center [342, 194] width 16 height 7
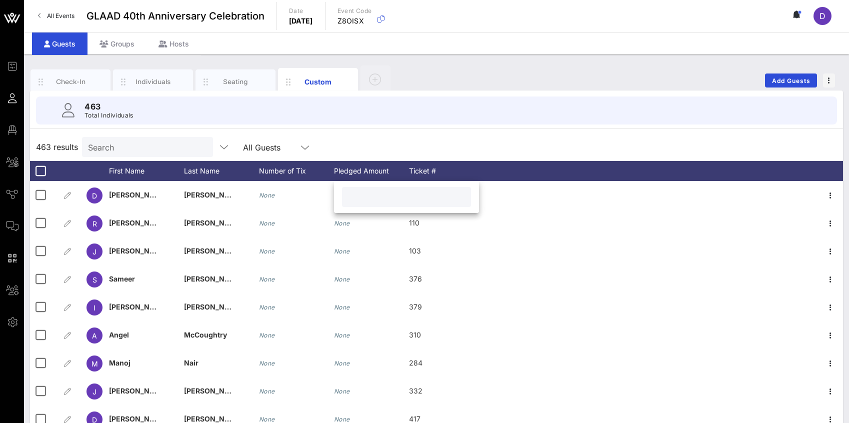
click at [435, 125] on div "463 Total Individuals" at bounding box center [436, 110] width 825 height 40
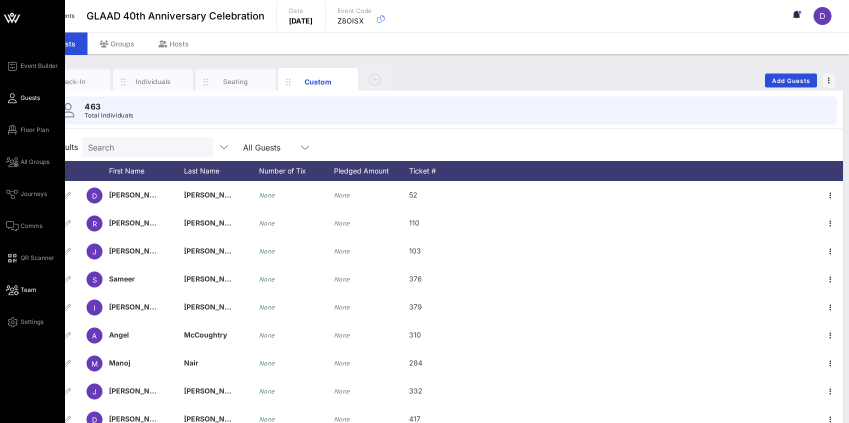
click at [26, 287] on span "Team" at bounding box center [28, 289] width 16 height 9
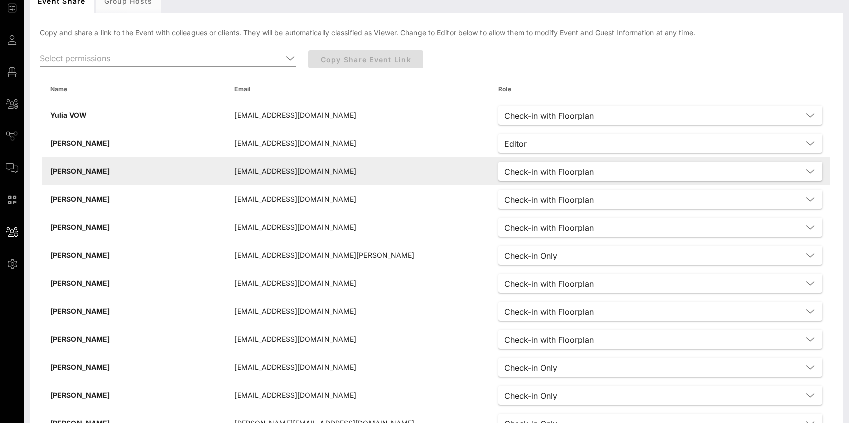
scroll to position [76, 0]
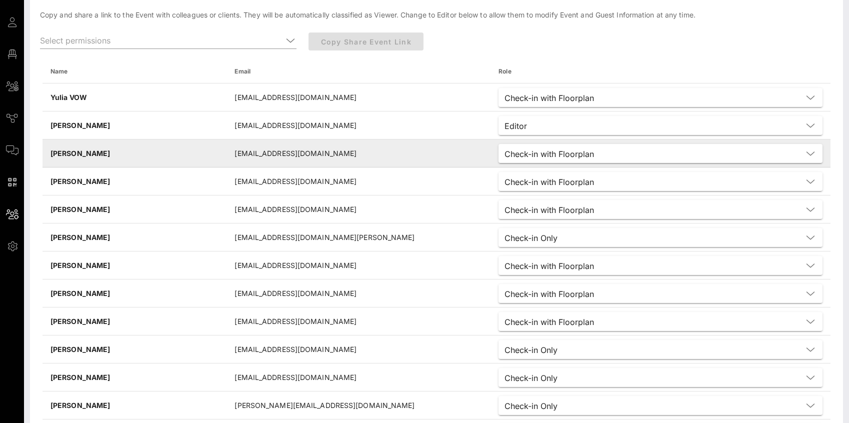
click at [504, 151] on div "Check-in with Floorplan" at bounding box center [548, 153] width 89 height 9
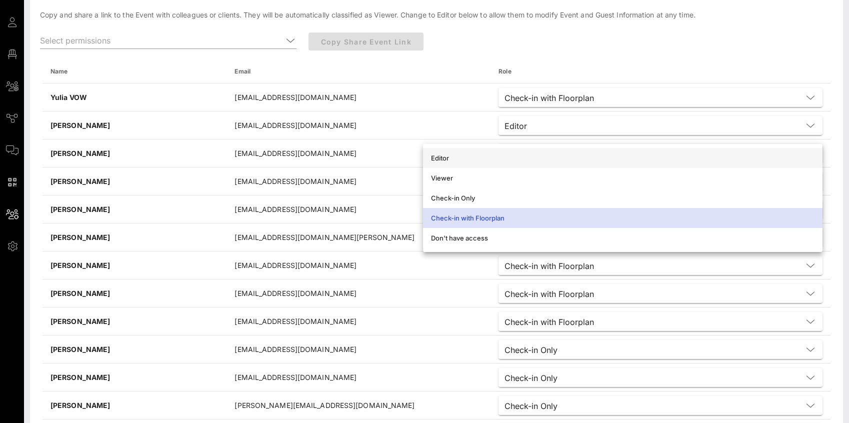
click at [475, 161] on div "Editor" at bounding box center [622, 158] width 383 height 8
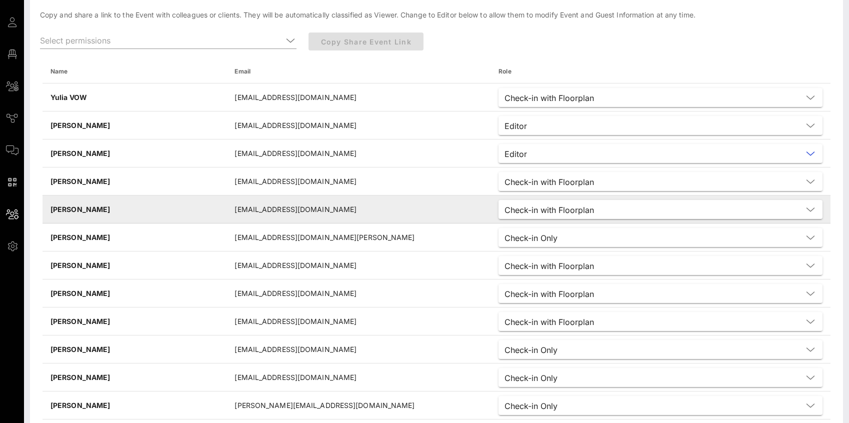
click at [504, 207] on div "Check-in with Floorplan" at bounding box center [548, 209] width 89 height 9
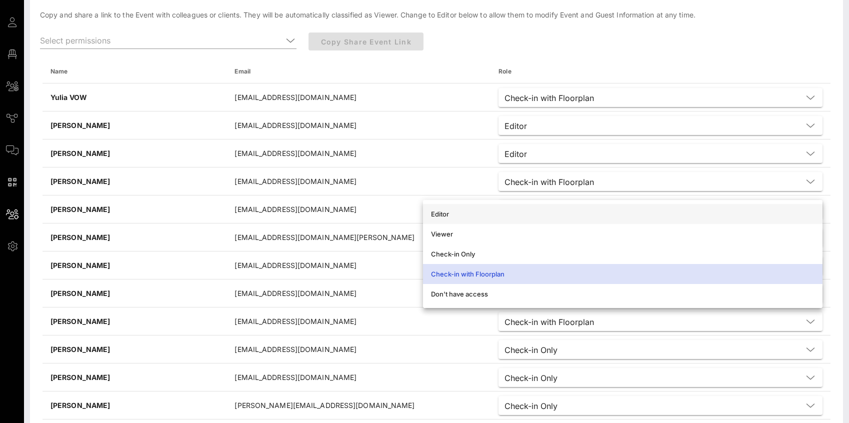
click at [462, 212] on div "Editor" at bounding box center [622, 214] width 383 height 8
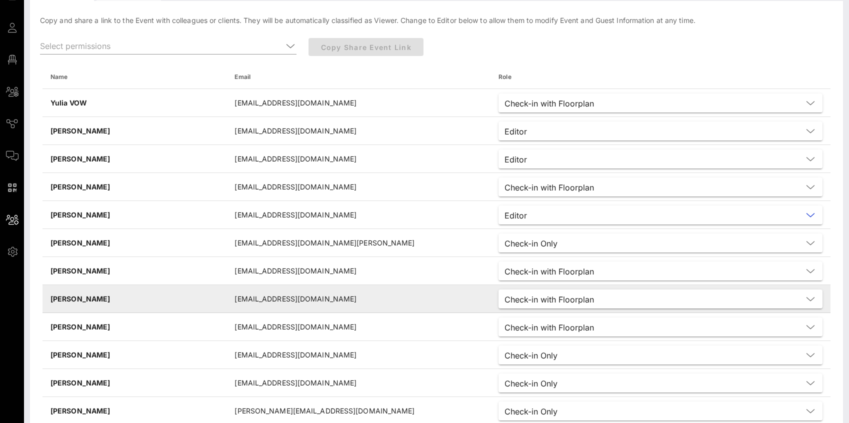
scroll to position [0, 0]
